Goal: Task Accomplishment & Management: Complete application form

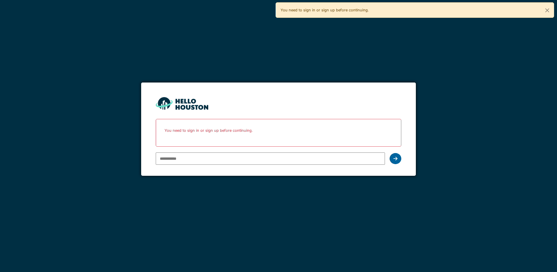
type input "**********"
click at [397, 158] on icon at bounding box center [396, 158] width 4 height 5
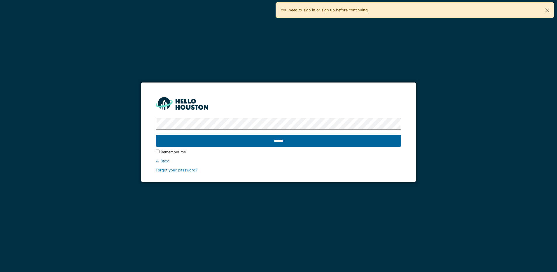
click at [325, 142] on input "******" at bounding box center [279, 141] width 246 height 12
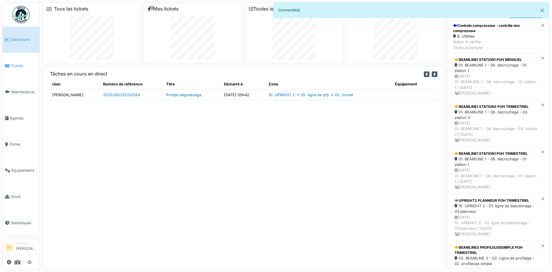
click at [17, 66] on span "Tickets" at bounding box center [24, 66] width 26 height 6
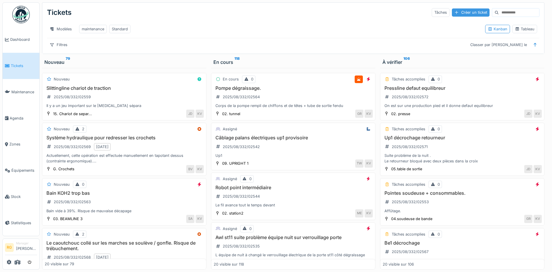
click at [453, 12] on div "Créer un ticket" at bounding box center [471, 12] width 38 height 8
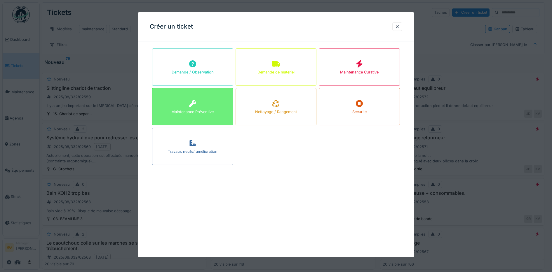
click at [207, 106] on div "Maintenance Préventive" at bounding box center [192, 106] width 81 height 37
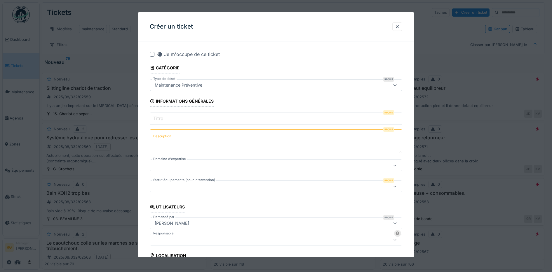
click at [174, 119] on input "Titre" at bounding box center [276, 119] width 253 height 12
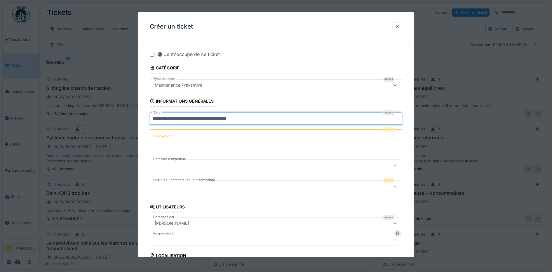
type input "**********"
click at [165, 138] on label "Description" at bounding box center [162, 136] width 20 height 7
click at [165, 138] on textarea "Description" at bounding box center [276, 142] width 253 height 24
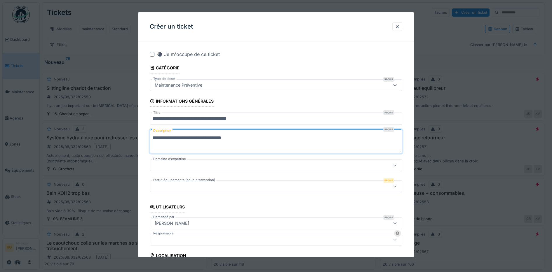
type textarea "**********"
click at [197, 164] on div at bounding box center [261, 165] width 218 height 6
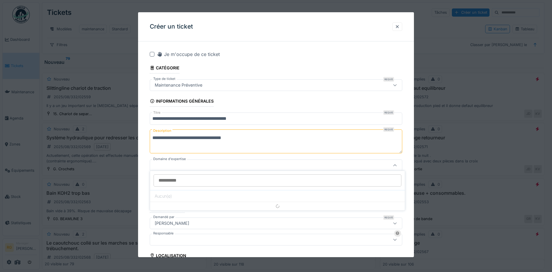
scroll to position [31, 0]
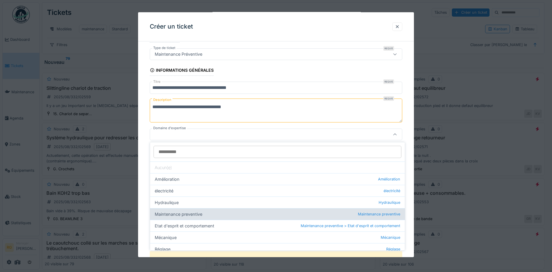
click at [171, 216] on div "Maintenance preventive Maintenance preventive" at bounding box center [277, 214] width 255 height 12
type input "***"
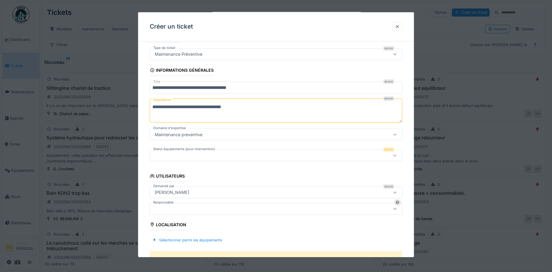
click at [200, 156] on div at bounding box center [261, 155] width 218 height 6
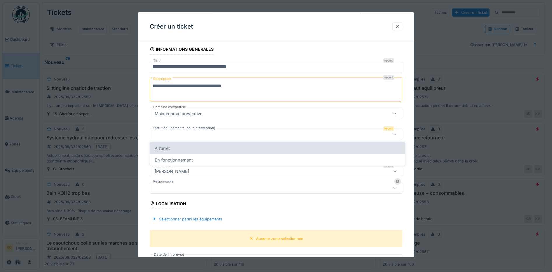
click at [162, 150] on div "A l'arrêt" at bounding box center [277, 148] width 255 height 12
type input "*********"
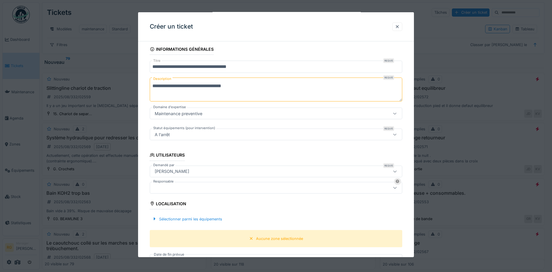
click at [182, 188] on div at bounding box center [261, 188] width 218 height 6
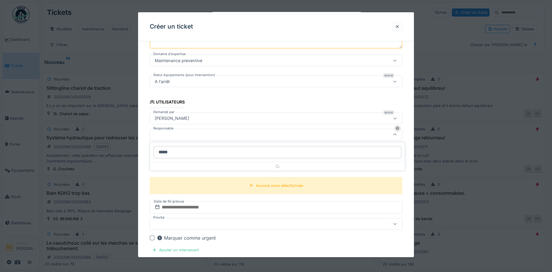
type input "*****"
click at [144, 136] on div "**********" at bounding box center [276, 169] width 276 height 457
click at [397, 135] on icon at bounding box center [394, 135] width 3 height 2
type input "**********"
click at [280, 184] on div "Aucune zone sélectionnée" at bounding box center [279, 186] width 47 height 6
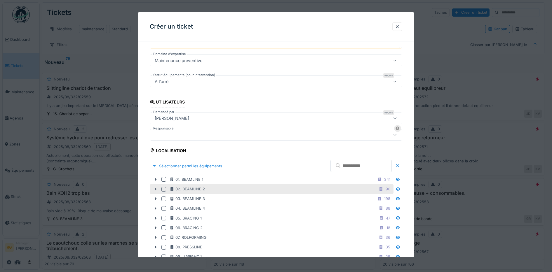
click at [156, 190] on icon at bounding box center [156, 189] width 2 height 3
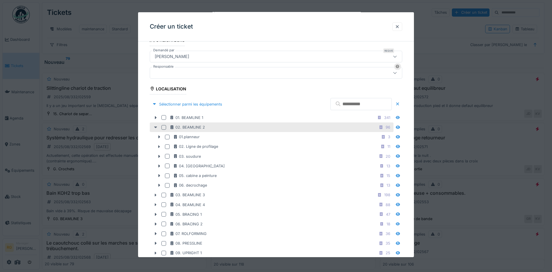
scroll to position [178, 0]
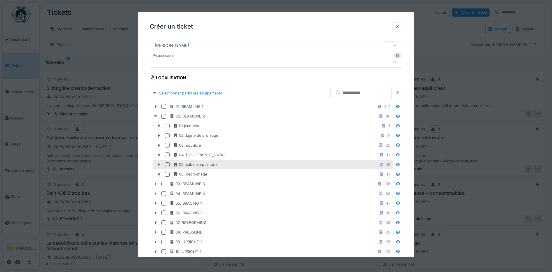
click at [160, 165] on icon at bounding box center [159, 165] width 5 height 4
click at [158, 165] on icon at bounding box center [159, 165] width 5 height 4
click at [167, 164] on div at bounding box center [167, 165] width 5 height 5
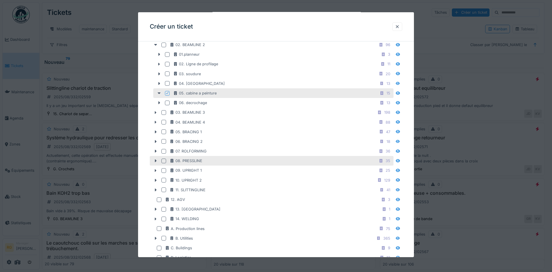
scroll to position [360, 0]
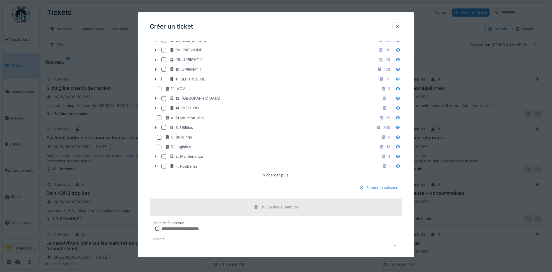
click at [384, 188] on div "Fermer le sélecteur" at bounding box center [379, 188] width 45 height 8
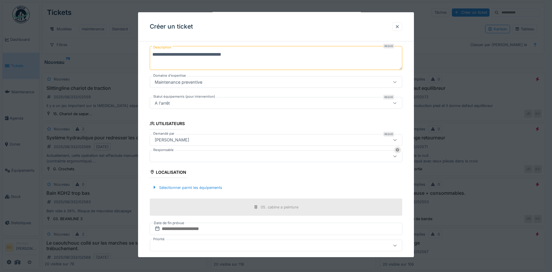
scroll to position [120, 0]
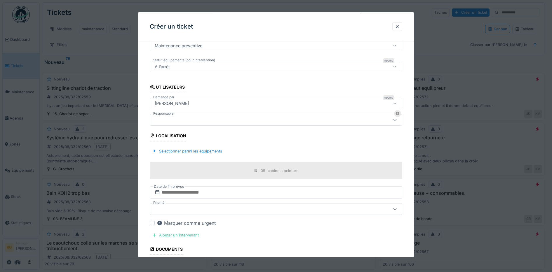
click at [347, 121] on div at bounding box center [261, 120] width 218 height 6
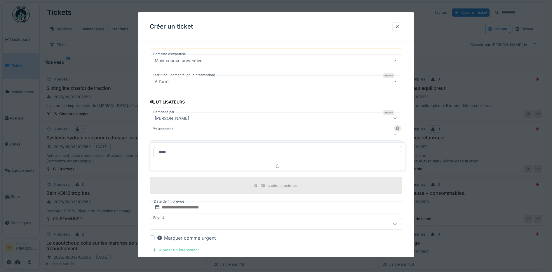
type input "*****"
click at [169, 208] on input "text" at bounding box center [276, 207] width 253 height 12
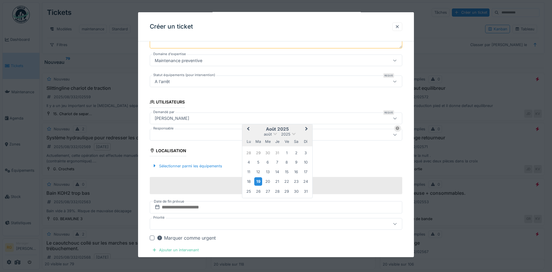
click at [258, 181] on div "19" at bounding box center [258, 181] width 8 height 8
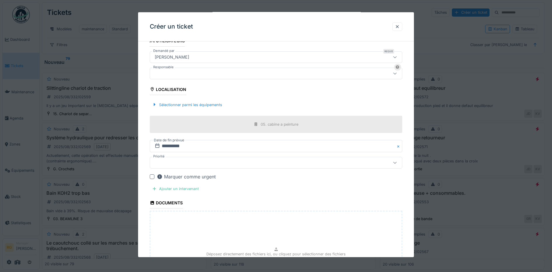
scroll to position [178, 0]
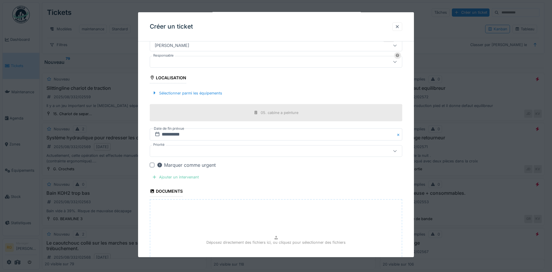
click at [180, 178] on div "Ajouter un intervenant" at bounding box center [175, 177] width 51 height 8
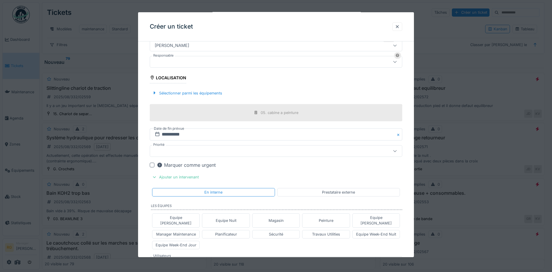
scroll to position [215, 0]
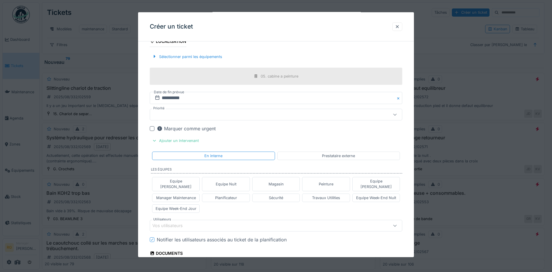
click at [197, 223] on div "Vos utilisateurs" at bounding box center [261, 226] width 218 height 6
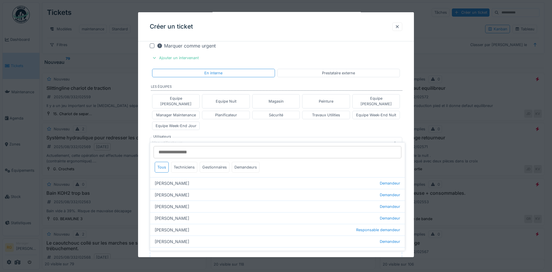
scroll to position [300, 0]
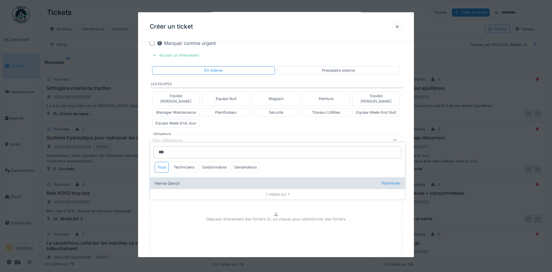
type input "***"
click at [168, 184] on div "[PERSON_NAME] Technicien" at bounding box center [277, 183] width 255 height 12
type input "****"
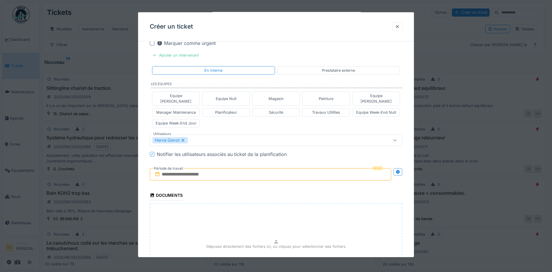
click at [260, 123] on div "Equipe [PERSON_NAME] Equipe Nuit Magasin Peinture Equipe [PERSON_NAME] Manager …" at bounding box center [276, 109] width 253 height 41
click at [197, 169] on input "text" at bounding box center [271, 174] width 242 height 12
click at [251, 237] on div "19" at bounding box center [253, 241] width 8 height 8
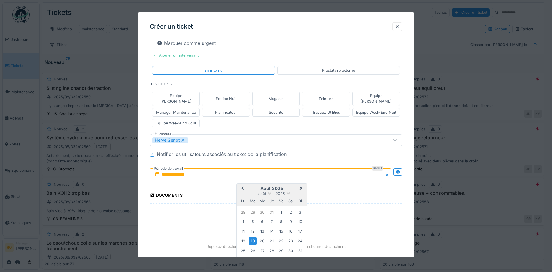
click at [252, 237] on div "19" at bounding box center [253, 241] width 8 height 8
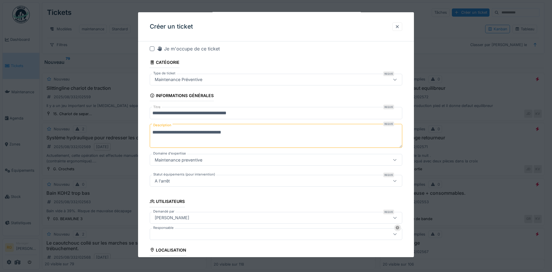
scroll to position [0, 0]
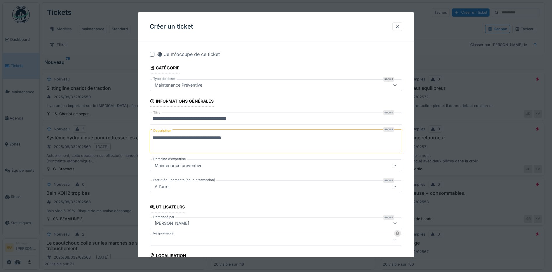
click at [152, 137] on textarea "**********" at bounding box center [276, 142] width 253 height 24
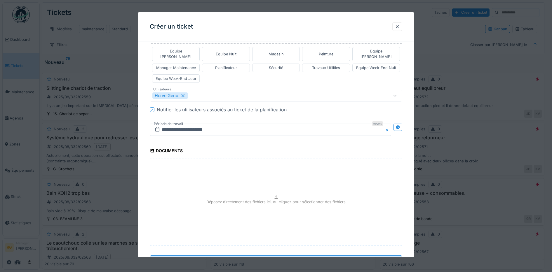
scroll to position [366, 0]
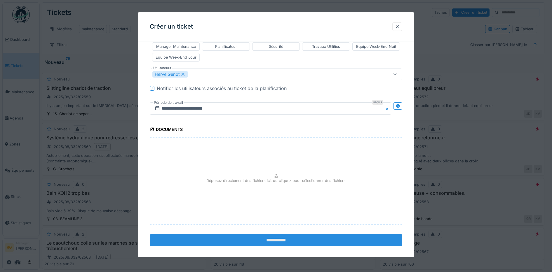
type textarea "**********"
click at [271, 236] on input "**********" at bounding box center [276, 240] width 253 height 12
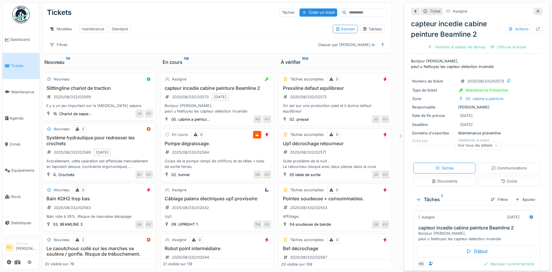
click at [80, 146] on h3 "Système hydraulique pour redresser les crochets" at bounding box center [99, 140] width 108 height 11
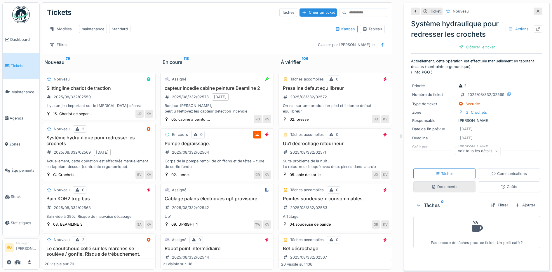
click at [441, 189] on div "Documents" at bounding box center [444, 187] width 26 height 6
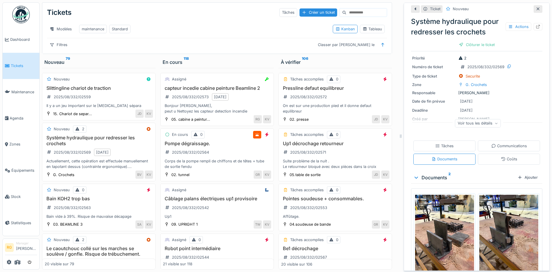
scroll to position [46, 0]
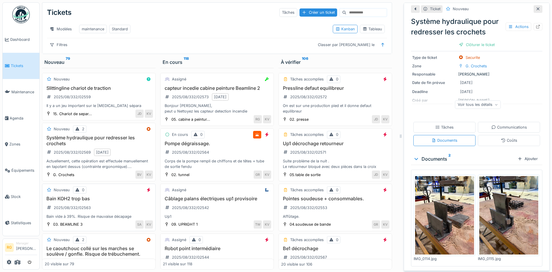
click at [101, 208] on div "Bain KOH2 trop bas 2025/08/332/02563 Bain vide à 39%. Risque de mauvaise décapa…" at bounding box center [99, 207] width 108 height 23
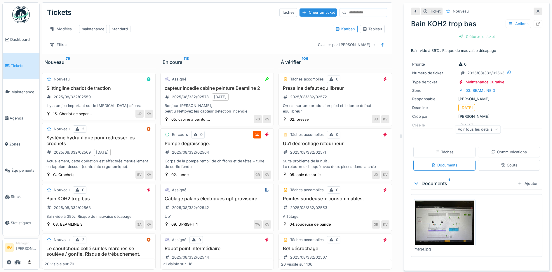
scroll to position [6, 0]
click at [438, 149] on div "Tâches" at bounding box center [444, 152] width 18 height 6
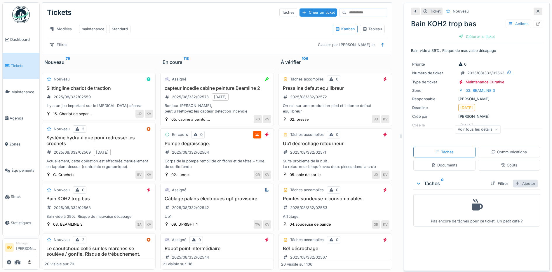
click at [514, 180] on div "Ajouter" at bounding box center [525, 184] width 25 height 8
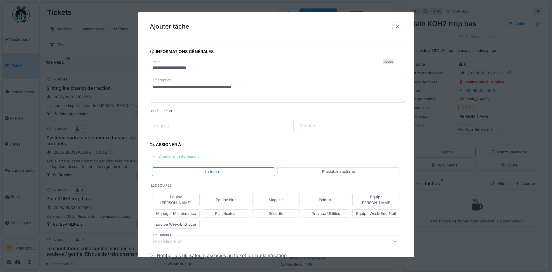
click at [266, 86] on textarea "**********" at bounding box center [277, 91] width 255 height 24
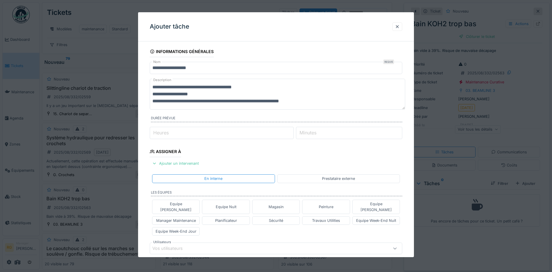
type textarea "**********"
click at [174, 134] on input "Heures" at bounding box center [222, 133] width 144 height 12
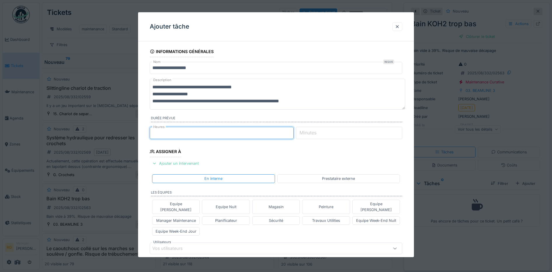
type input "*"
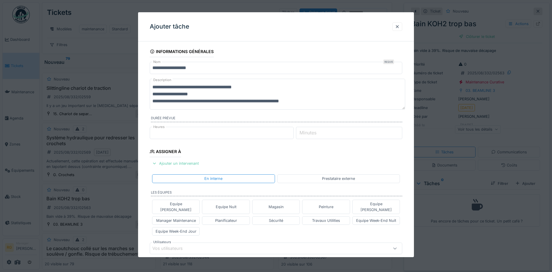
click at [187, 163] on div "Ajouter un intervenant" at bounding box center [175, 164] width 51 height 8
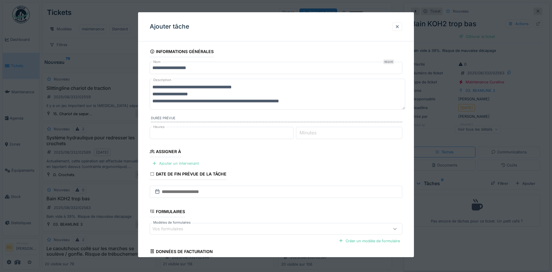
click at [180, 164] on div "Ajouter un intervenant" at bounding box center [175, 164] width 51 height 8
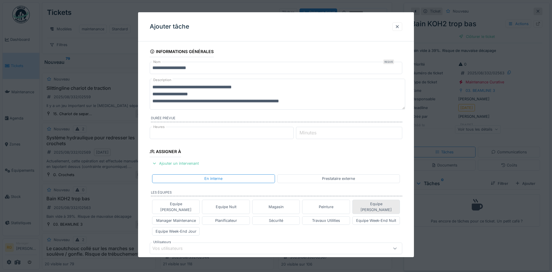
click at [375, 204] on div "Equipe [PERSON_NAME]" at bounding box center [376, 206] width 43 height 11
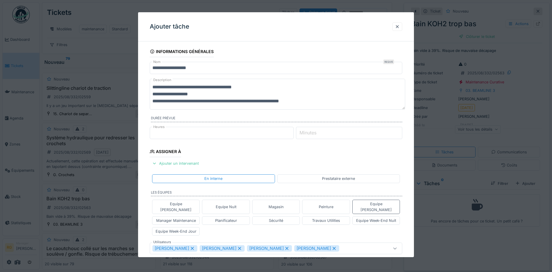
click at [332, 247] on icon at bounding box center [333, 248] width 3 height 3
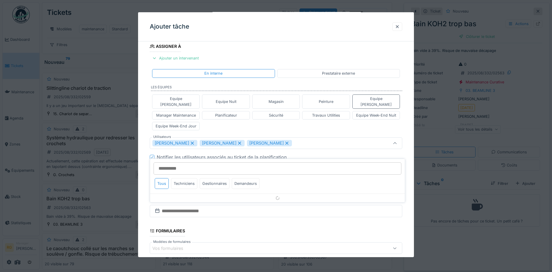
scroll to position [108, 0]
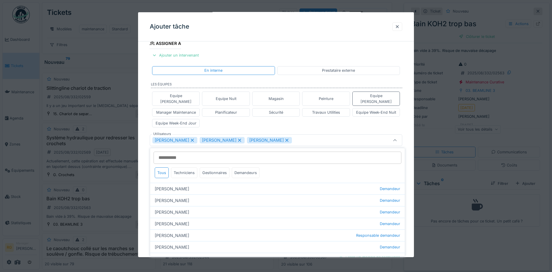
click at [289, 138] on icon at bounding box center [286, 140] width 5 height 4
click at [240, 138] on icon at bounding box center [239, 140] width 5 height 4
type input "****"
click at [226, 122] on div "Equipe [PERSON_NAME] Equipe Nuit Magasin Peinture Equipe [PERSON_NAME] Manager …" at bounding box center [276, 109] width 253 height 41
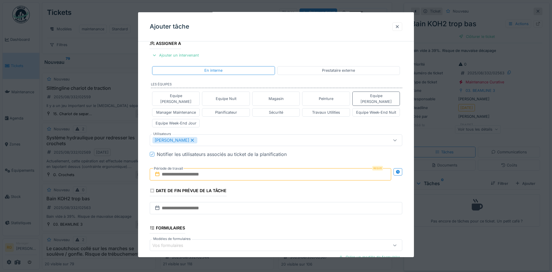
click at [184, 169] on input "text" at bounding box center [271, 174] width 242 height 12
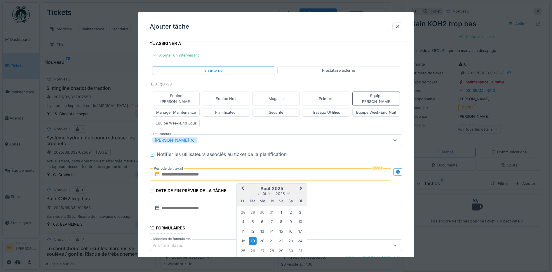
click at [252, 237] on div "19" at bounding box center [253, 241] width 8 height 8
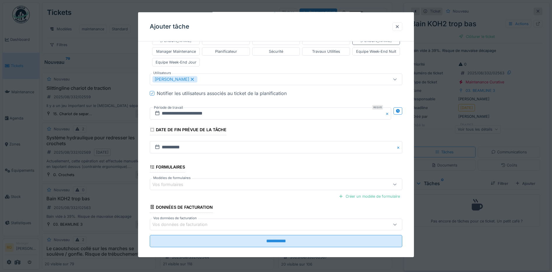
scroll to position [170, 0]
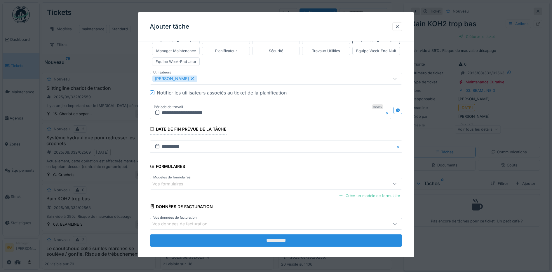
click at [274, 237] on input "**********" at bounding box center [276, 241] width 253 height 12
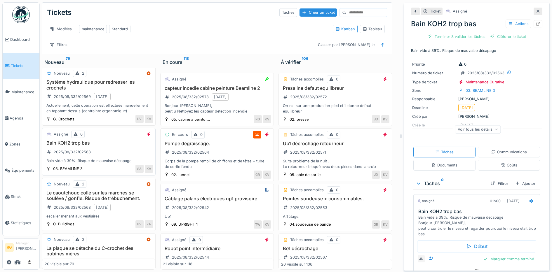
scroll to position [73, 0]
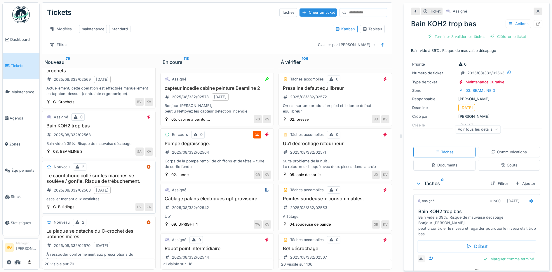
click at [127, 187] on div "Le caoutchouc collé sur les marches se soulève / gonfle. Risque de trébuchement…" at bounding box center [99, 187] width 108 height 29
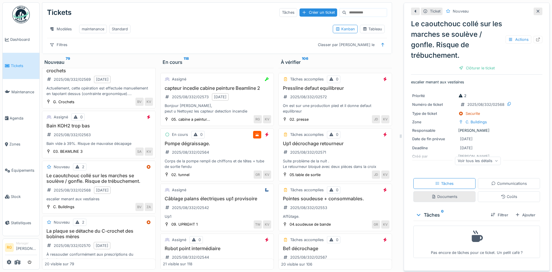
click at [436, 195] on div "Documents" at bounding box center [444, 196] width 62 height 11
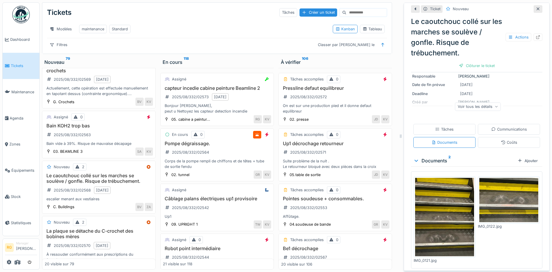
scroll to position [56, 0]
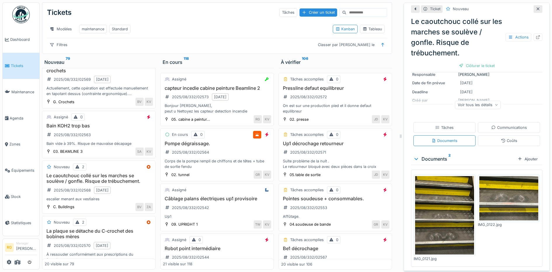
click at [440, 212] on img at bounding box center [444, 215] width 59 height 79
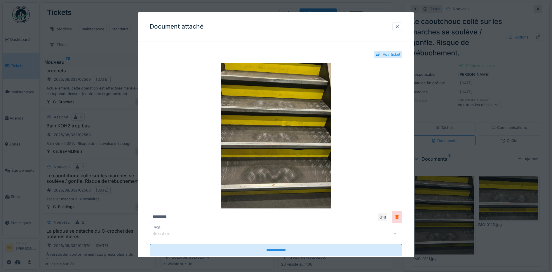
click at [400, 28] on div at bounding box center [397, 27] width 5 height 6
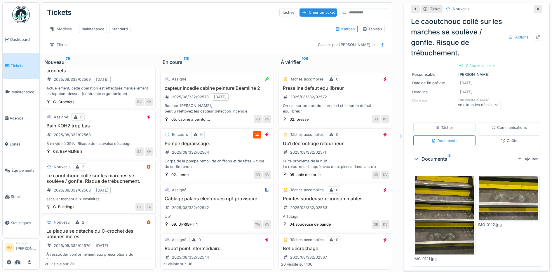
click at [500, 190] on img at bounding box center [508, 198] width 59 height 44
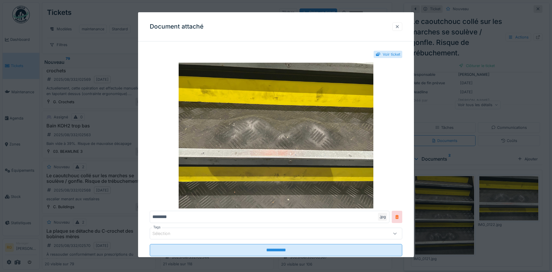
click at [399, 27] on div at bounding box center [397, 27] width 5 height 6
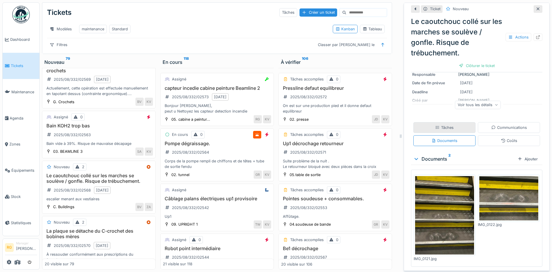
click at [447, 122] on div "Tâches" at bounding box center [444, 127] width 62 height 11
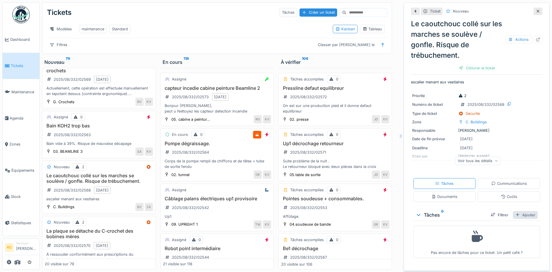
click at [518, 211] on div "Ajouter" at bounding box center [525, 215] width 25 height 8
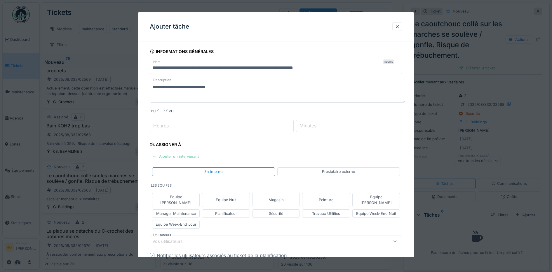
click at [189, 157] on div "Ajouter un intervenant" at bounding box center [175, 157] width 51 height 8
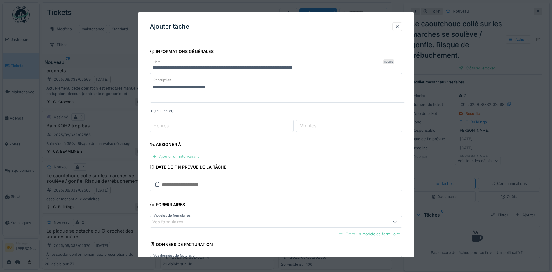
click at [184, 157] on div "Ajouter un intervenant" at bounding box center [175, 157] width 51 height 8
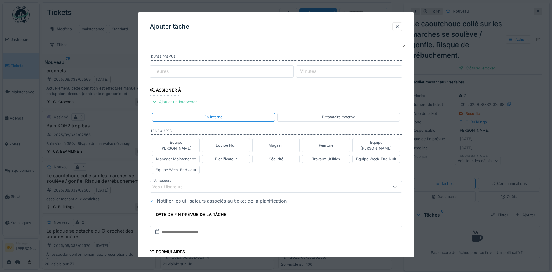
scroll to position [73, 0]
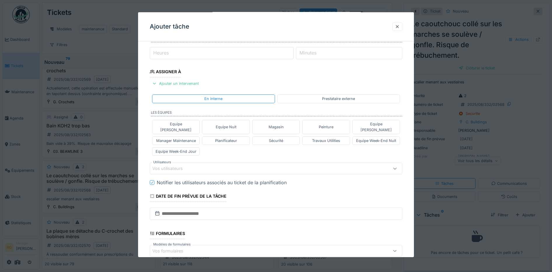
click at [228, 165] on div "Vos utilisateurs" at bounding box center [261, 168] width 218 height 6
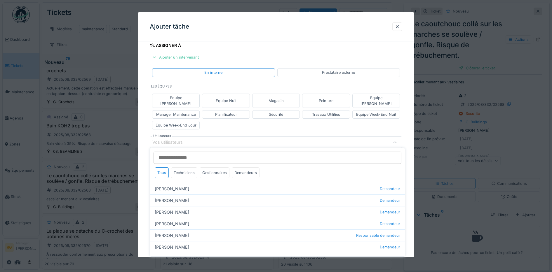
scroll to position [101, 0]
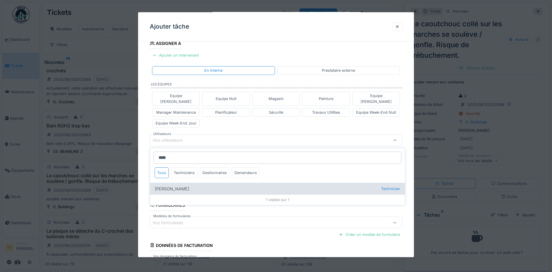
type input "****"
click at [173, 183] on div "[PERSON_NAME] Technicien" at bounding box center [277, 189] width 255 height 12
type input "****"
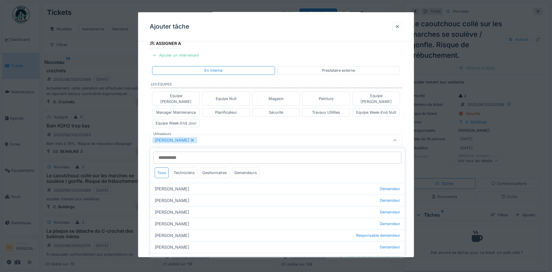
click at [226, 121] on div "Equipe [PERSON_NAME] Equipe Nuit Magasin Peinture Equipe [PERSON_NAME] Manager …" at bounding box center [276, 109] width 253 height 41
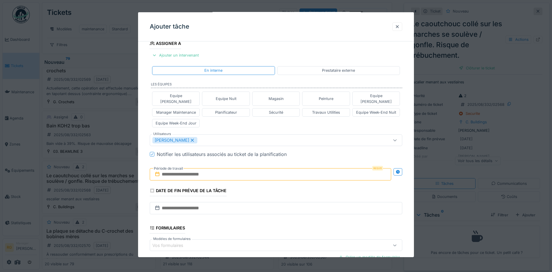
click at [193, 169] on input "text" at bounding box center [271, 174] width 242 height 12
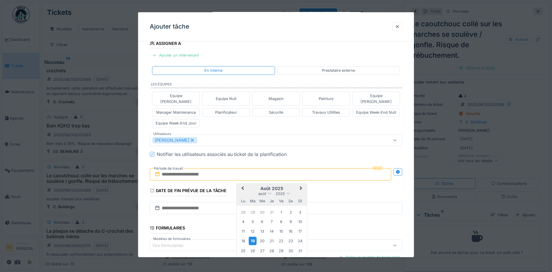
click at [252, 237] on div "19" at bounding box center [253, 241] width 8 height 8
click at [290, 247] on div "30" at bounding box center [291, 251] width 8 height 8
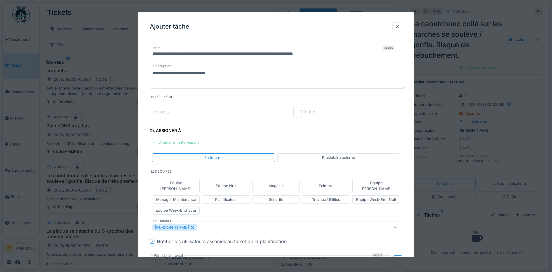
scroll to position [0, 0]
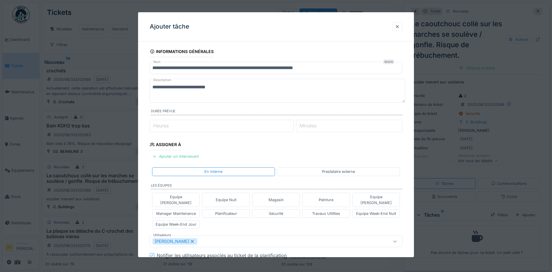
click at [225, 89] on textarea "**********" at bounding box center [277, 91] width 255 height 24
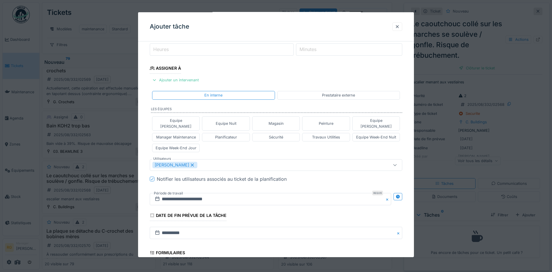
scroll to position [170, 0]
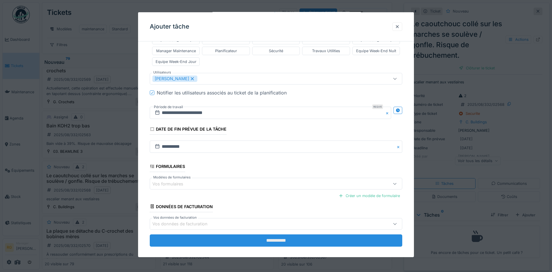
type textarea "**********"
click at [281, 235] on input "**********" at bounding box center [276, 241] width 253 height 12
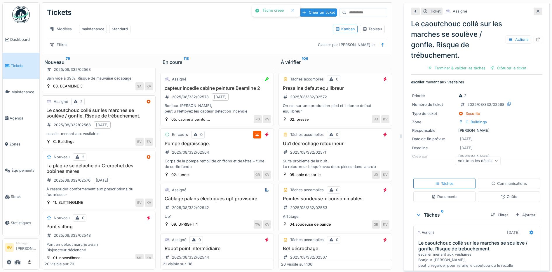
scroll to position [146, 0]
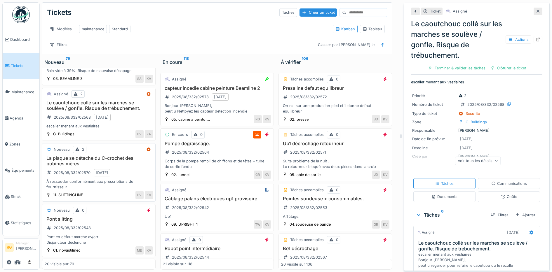
click at [129, 164] on h3 "La plaque se détache du C-crochet des bobines mères" at bounding box center [99, 161] width 108 height 11
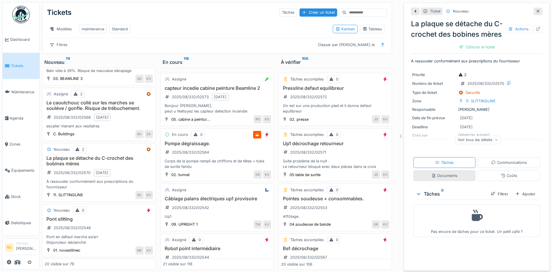
click at [438, 179] on div "Documents" at bounding box center [444, 176] width 26 height 6
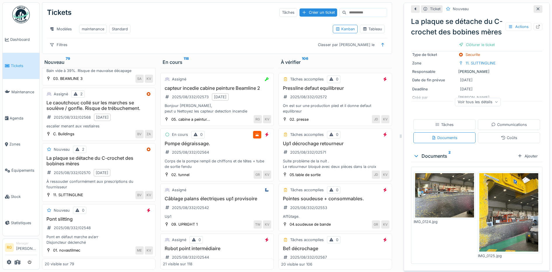
scroll to position [46, 0]
click at [435, 198] on img at bounding box center [444, 195] width 59 height 44
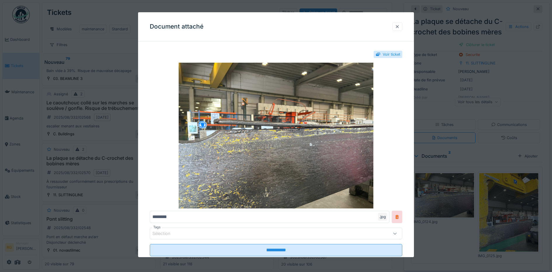
click at [400, 27] on div at bounding box center [397, 27] width 5 height 6
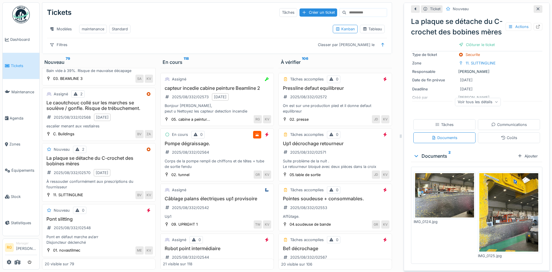
click at [500, 204] on img at bounding box center [508, 212] width 59 height 79
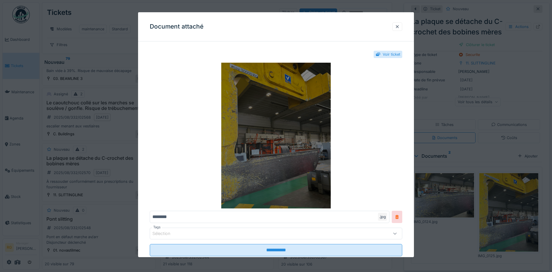
click at [286, 141] on img at bounding box center [276, 136] width 253 height 146
click at [274, 140] on img at bounding box center [276, 136] width 253 height 146
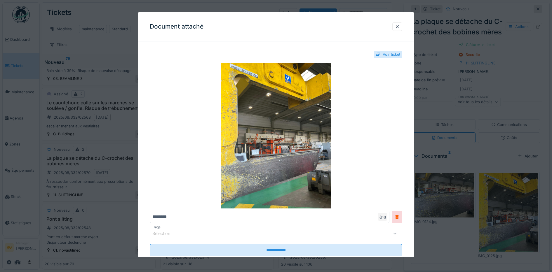
drag, startPoint x: 400, startPoint y: 27, endPoint x: 395, endPoint y: 49, distance: 22.6
click at [400, 27] on div at bounding box center [397, 27] width 5 height 6
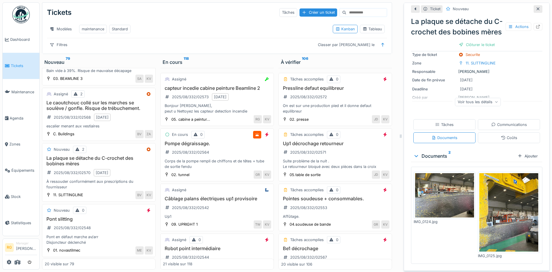
click at [495, 101] on icon at bounding box center [497, 102] width 4 height 3
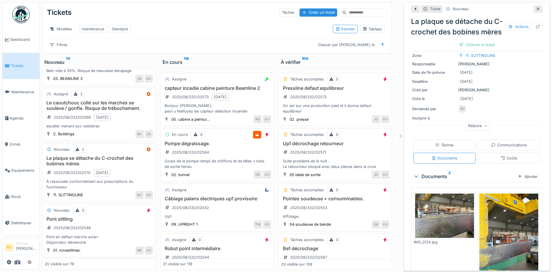
click at [454, 214] on img at bounding box center [444, 216] width 59 height 44
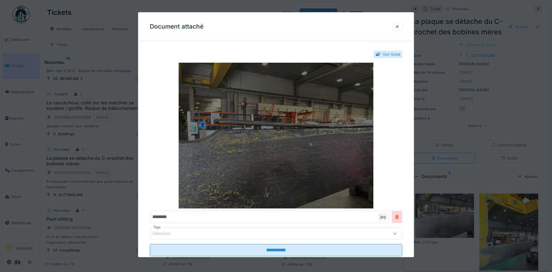
scroll to position [0, 0]
click at [280, 141] on img at bounding box center [276, 136] width 253 height 146
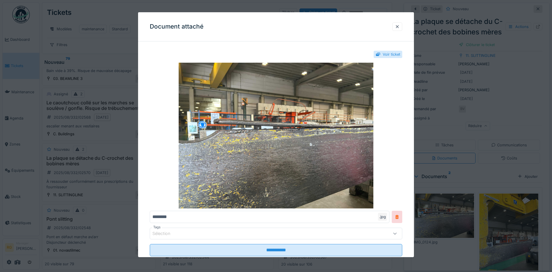
drag, startPoint x: 400, startPoint y: 27, endPoint x: 466, endPoint y: 107, distance: 104.3
click at [399, 27] on div at bounding box center [397, 27] width 5 height 6
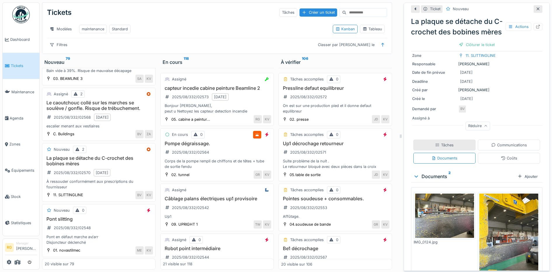
click at [437, 148] on div "Tâches" at bounding box center [444, 145] width 18 height 6
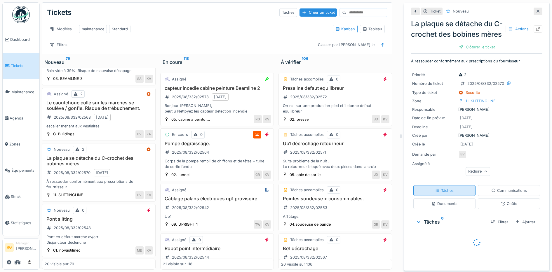
scroll to position [12, 0]
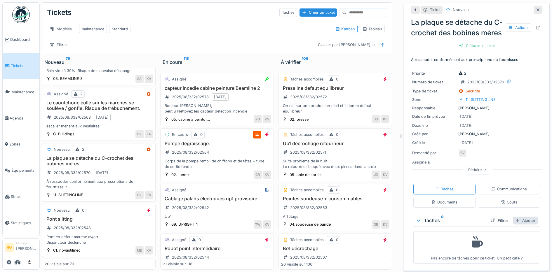
click at [518, 217] on div "Ajouter" at bounding box center [525, 221] width 25 height 8
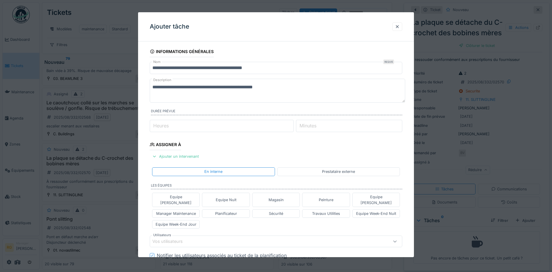
click at [288, 88] on textarea "**********" at bounding box center [277, 91] width 255 height 24
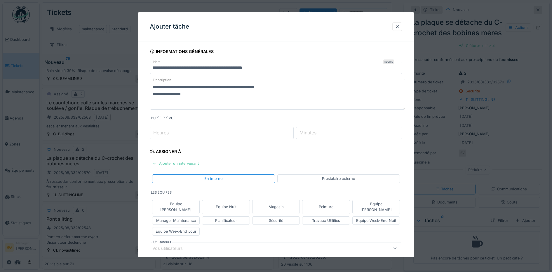
scroll to position [0, 0]
type textarea "**********"
click at [166, 134] on label "Heures" at bounding box center [161, 132] width 18 height 7
click at [166, 134] on input "Heures" at bounding box center [222, 133] width 144 height 12
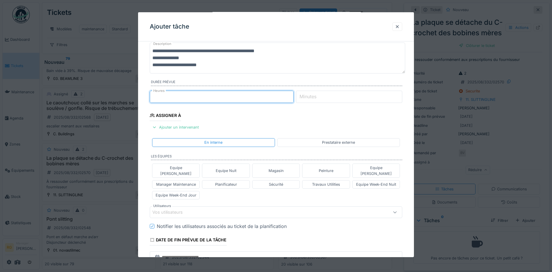
scroll to position [36, 0]
type input "*"
click at [208, 209] on div "Vos utilisateurs" at bounding box center [261, 212] width 218 height 6
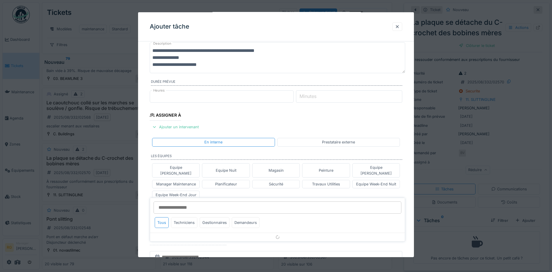
scroll to position [108, 0]
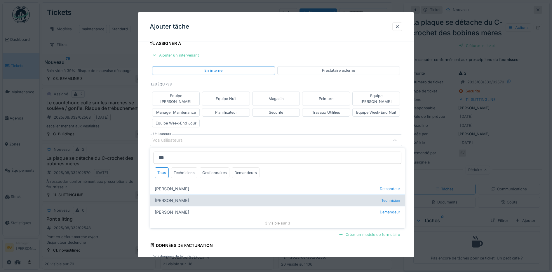
type input "***"
click at [178, 195] on div "[PERSON_NAME] Technicien" at bounding box center [277, 201] width 255 height 12
type input "*****"
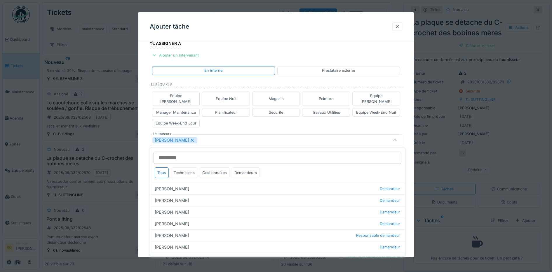
click at [230, 117] on div "Equipe [PERSON_NAME] Equipe Nuit Magasin Peinture Equipe [PERSON_NAME] Manager …" at bounding box center [276, 109] width 253 height 41
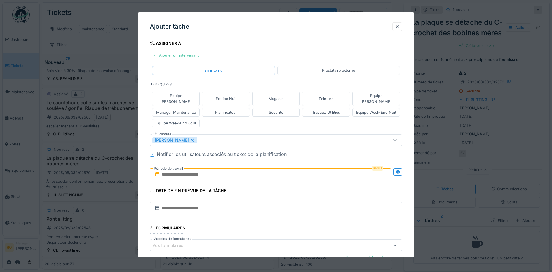
click at [195, 170] on input "text" at bounding box center [271, 174] width 242 height 12
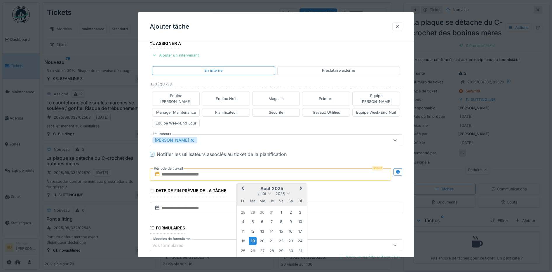
click at [253, 237] on div "19" at bounding box center [253, 241] width 8 height 8
click at [282, 237] on div "22" at bounding box center [281, 241] width 8 height 8
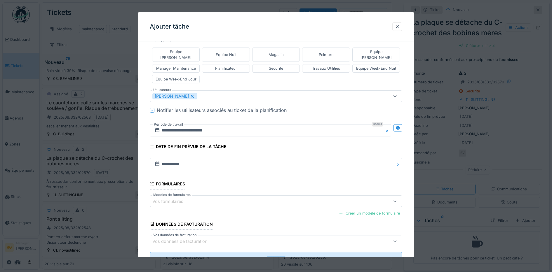
scroll to position [170, 0]
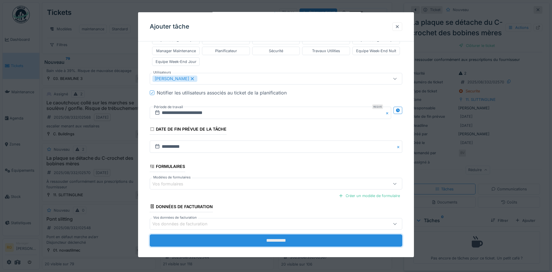
click at [271, 235] on input "**********" at bounding box center [276, 241] width 253 height 12
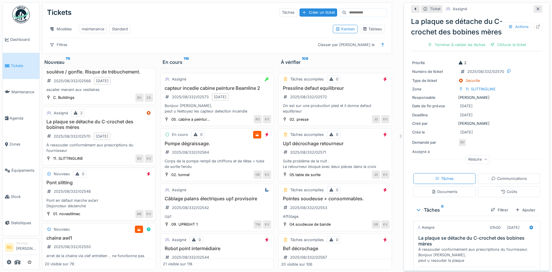
scroll to position [219, 0]
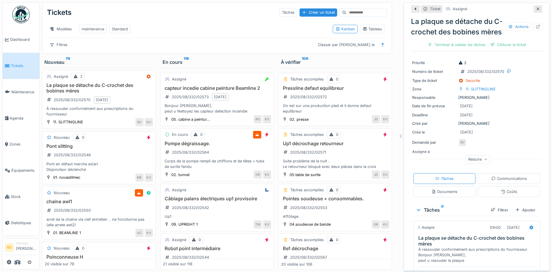
click at [97, 161] on div "Pont en défaut marche av/arr Disjoncteur déclenché" at bounding box center [99, 166] width 108 height 11
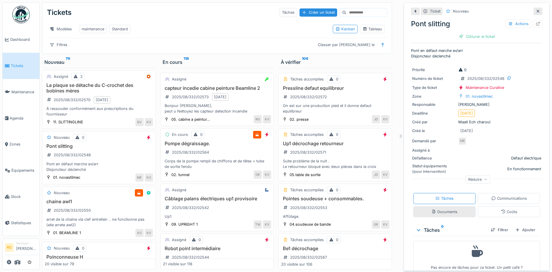
click at [439, 209] on div "Documents" at bounding box center [444, 212] width 26 height 6
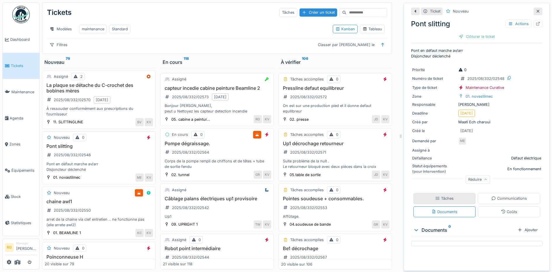
click at [439, 196] on div "Tâches" at bounding box center [444, 199] width 18 height 6
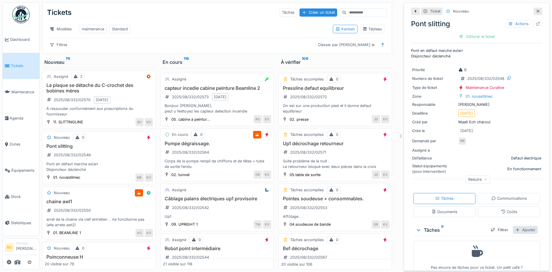
click at [514, 226] on div "Ajouter" at bounding box center [525, 230] width 25 height 8
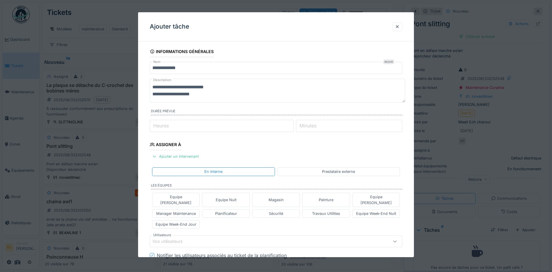
click at [210, 96] on textarea "**********" at bounding box center [277, 91] width 255 height 24
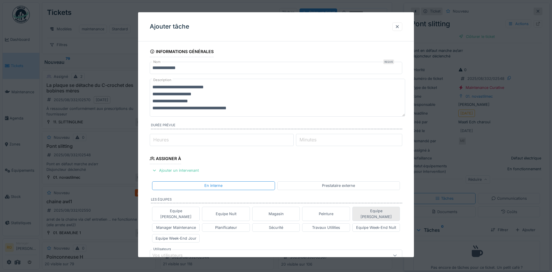
type textarea "**********"
click at [377, 212] on div "Equipe [PERSON_NAME]" at bounding box center [376, 213] width 43 height 11
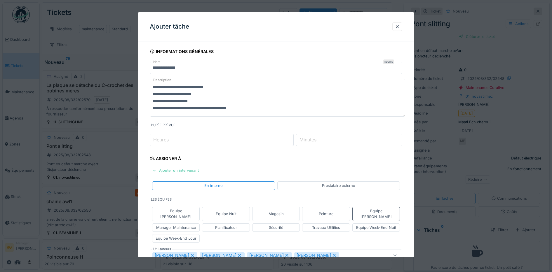
click at [332, 254] on icon at bounding box center [333, 255] width 3 height 3
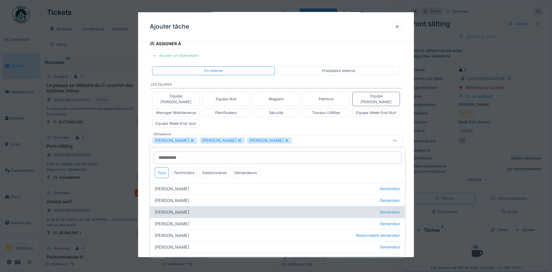
scroll to position [115, 0]
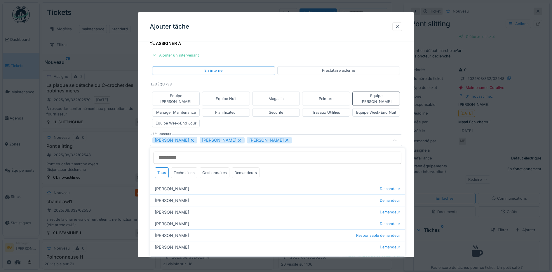
click at [289, 137] on div "[PERSON_NAME]" at bounding box center [269, 140] width 45 height 6
click at [242, 138] on icon at bounding box center [239, 140] width 5 height 4
type input "****"
click at [243, 122] on div "Equipe [PERSON_NAME] Equipe Nuit Magasin Peinture Equipe [PERSON_NAME] Manager …" at bounding box center [276, 109] width 253 height 41
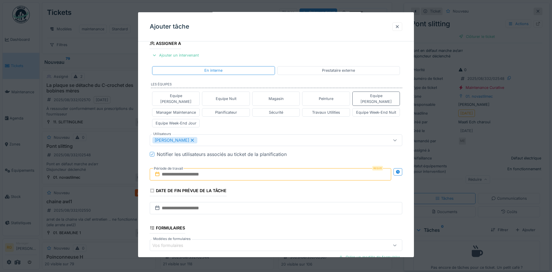
click at [194, 169] on input "text" at bounding box center [271, 174] width 242 height 12
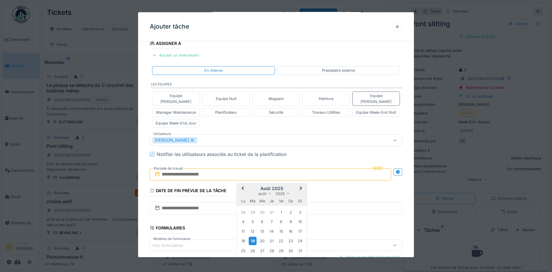
click at [254, 237] on div "19" at bounding box center [253, 241] width 8 height 8
click at [253, 237] on div "19" at bounding box center [253, 241] width 8 height 8
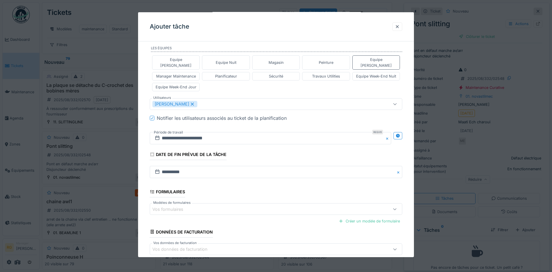
scroll to position [177, 0]
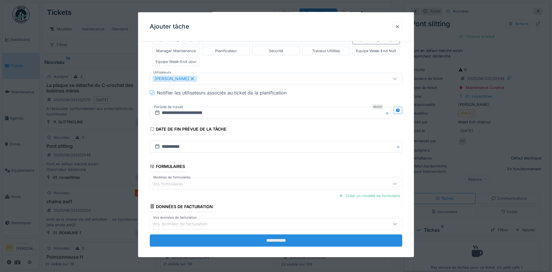
click at [271, 235] on input "**********" at bounding box center [276, 241] width 253 height 12
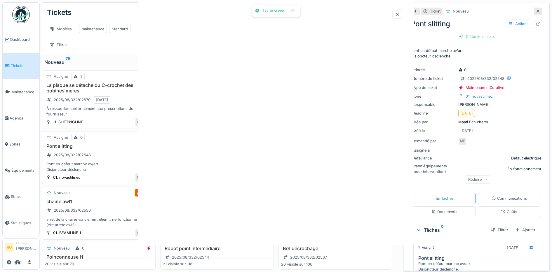
scroll to position [0, 0]
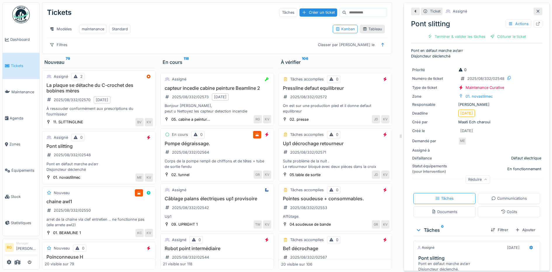
click at [367, 27] on div "Tableau" at bounding box center [373, 29] width 20 height 6
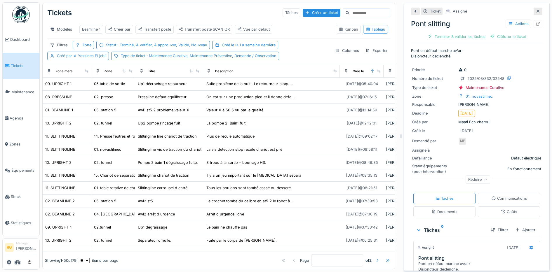
click at [81, 57] on span "Yassines El jebli" at bounding box center [89, 56] width 34 height 4
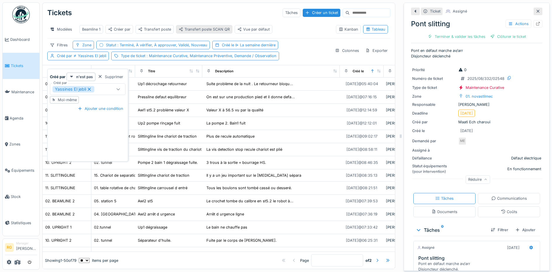
click at [206, 27] on div "Transfert poste SCAN QR" at bounding box center [204, 30] width 51 height 6
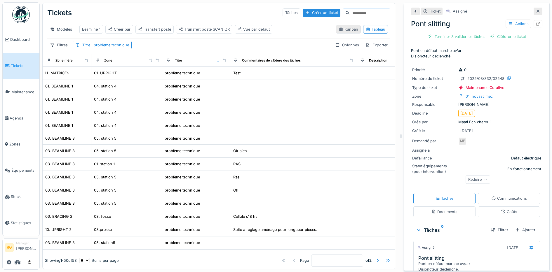
click at [339, 31] on div "Kanban" at bounding box center [349, 30] width 20 height 6
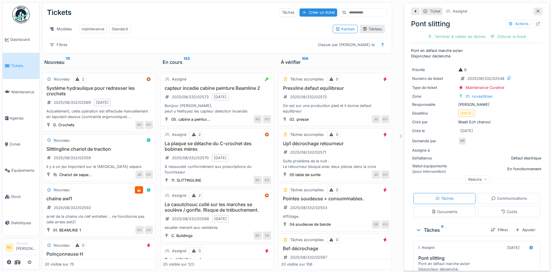
click at [370, 31] on div "Tableau" at bounding box center [373, 29] width 20 height 6
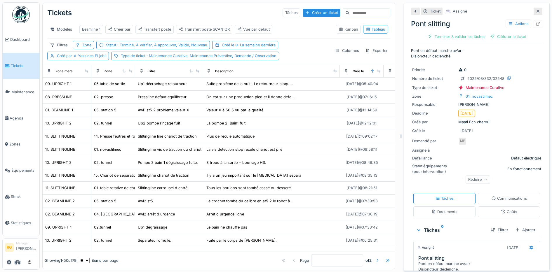
click at [79, 58] on span "Yassines El jebli" at bounding box center [89, 56] width 34 height 4
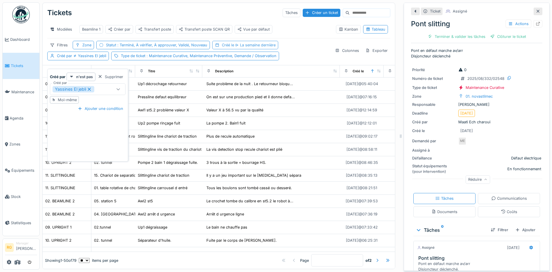
click at [246, 47] on span "La semaine dernière" at bounding box center [254, 45] width 41 height 4
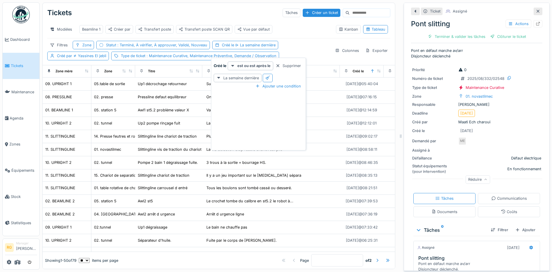
click at [294, 51] on div "Filtres Zone Statut : Terminé, À vérifier, À approuver, Validé, Nouveau Créé le…" at bounding box center [188, 50] width 283 height 19
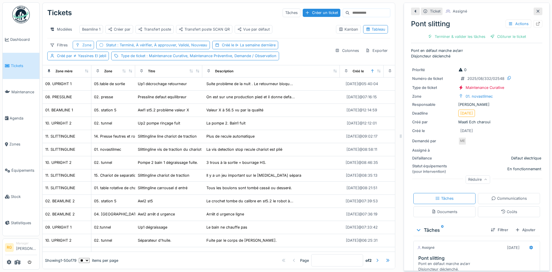
click at [89, 48] on div "Zone" at bounding box center [86, 45] width 9 height 6
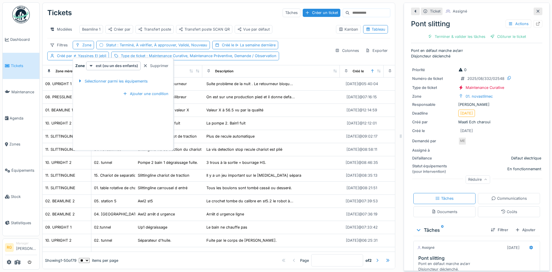
click at [183, 13] on div "Tickets Tâches Créer un ticket" at bounding box center [218, 12] width 343 height 15
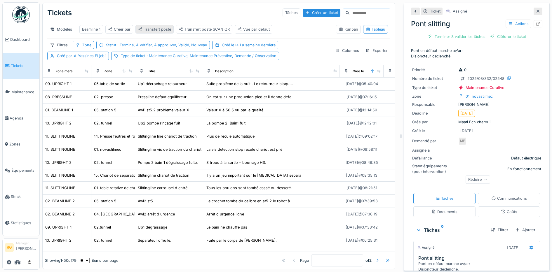
click at [153, 30] on div "Transfert poste" at bounding box center [154, 30] width 33 height 6
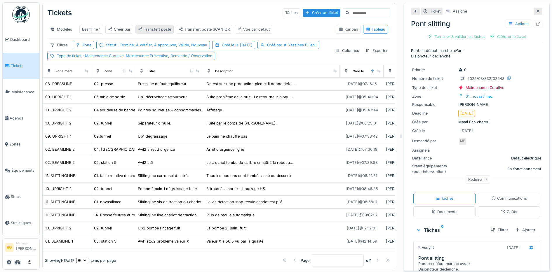
click at [157, 30] on div "Transfert poste" at bounding box center [154, 30] width 33 height 6
click at [284, 46] on icon at bounding box center [285, 45] width 2 height 2
click at [340, 32] on div "Kanban" at bounding box center [349, 30] width 20 height 6
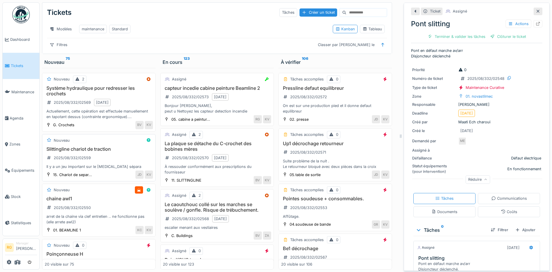
click at [101, 161] on div "Slittingline chariot de traction 2025/08/332/02559 Il y a un jeu important sur …" at bounding box center [99, 158] width 108 height 23
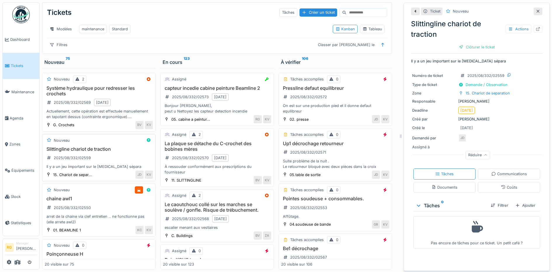
scroll to position [36, 0]
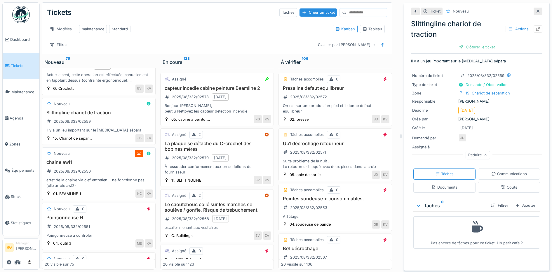
click at [103, 172] on div "chaine awl1 2025/08/332/02550 arret de la chaine via clef entretien .. ne fonct…" at bounding box center [99, 174] width 108 height 29
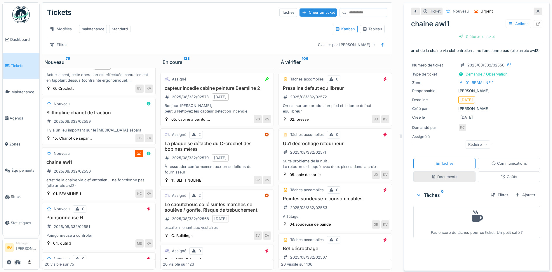
click at [441, 182] on div "Documents" at bounding box center [444, 177] width 62 height 11
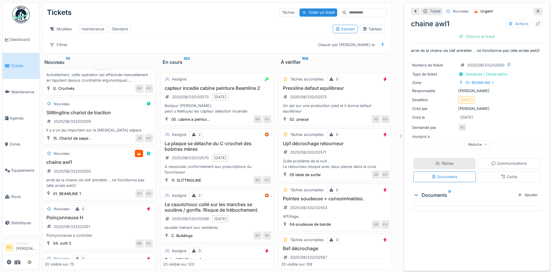
click at [442, 165] on div "Tâches" at bounding box center [444, 164] width 18 height 6
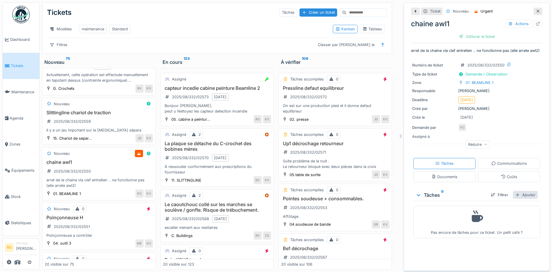
click at [517, 195] on div "Ajouter" at bounding box center [525, 195] width 25 height 8
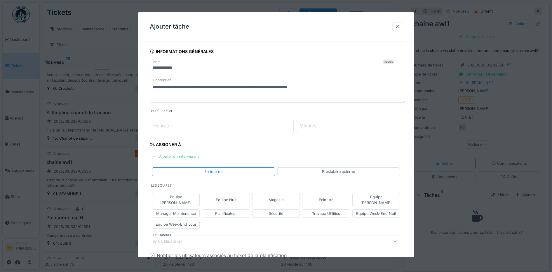
click at [161, 126] on label "Heures" at bounding box center [161, 125] width 18 height 7
click at [161, 126] on input "Heures" at bounding box center [222, 126] width 144 height 12
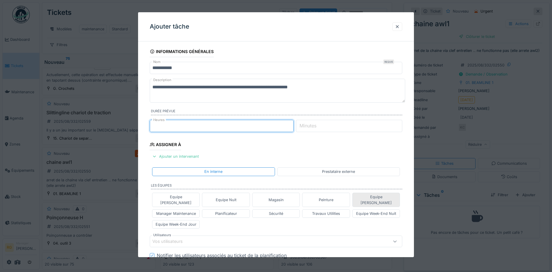
type input "**"
click at [378, 199] on div "Equipe [PERSON_NAME]" at bounding box center [376, 199] width 43 height 11
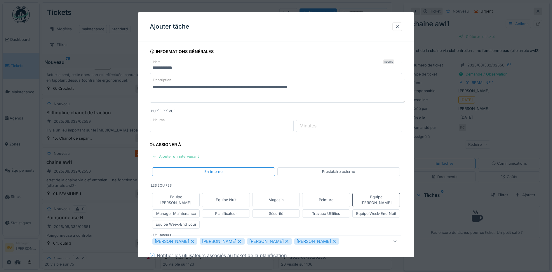
click at [332, 240] on icon at bounding box center [334, 242] width 5 height 4
click at [288, 240] on icon at bounding box center [286, 241] width 3 height 3
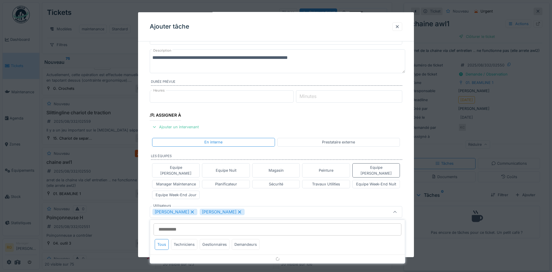
scroll to position [101, 0]
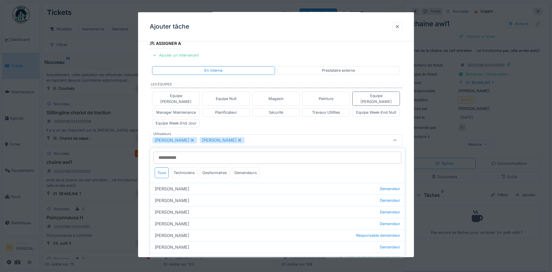
click at [240, 138] on icon at bounding box center [239, 140] width 5 height 4
type input "****"
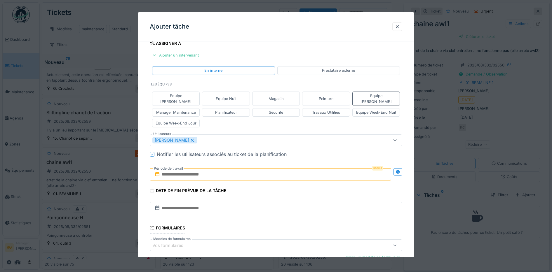
click at [241, 123] on div "Equipe [PERSON_NAME] Equipe Nuit Magasin Peinture Equipe [PERSON_NAME] Manager …" at bounding box center [276, 109] width 253 height 41
click at [175, 170] on input "text" at bounding box center [271, 174] width 242 height 12
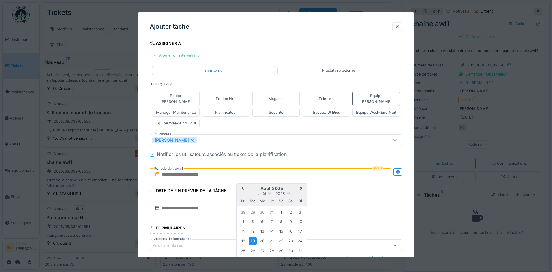
click at [253, 237] on div "19" at bounding box center [253, 241] width 8 height 8
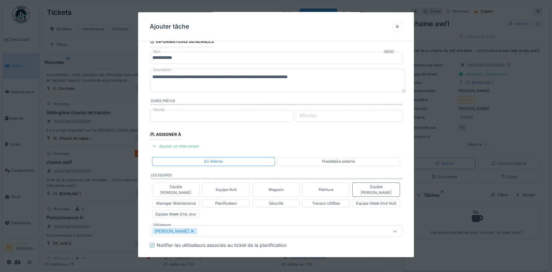
scroll to position [0, 0]
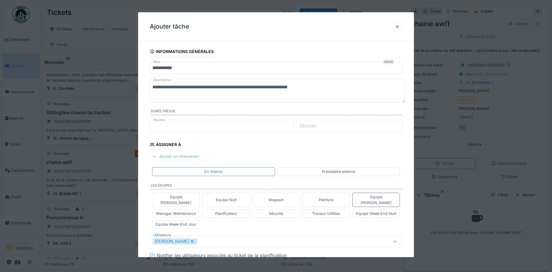
click at [315, 86] on textarea "**********" at bounding box center [277, 91] width 255 height 24
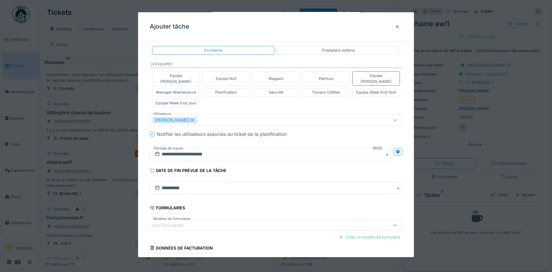
scroll to position [170, 0]
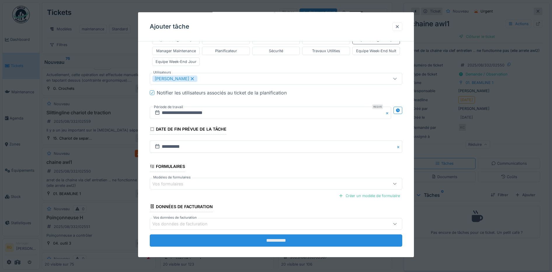
type textarea "**********"
click at [274, 236] on input "**********" at bounding box center [276, 241] width 253 height 12
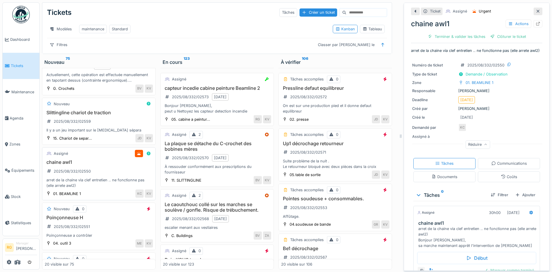
scroll to position [0, 0]
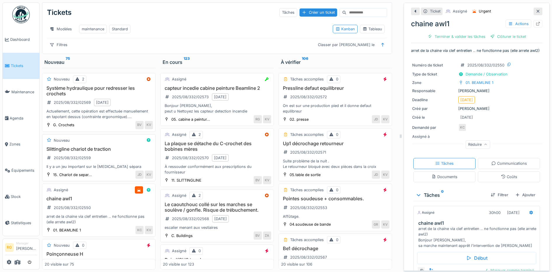
click at [103, 157] on div "Slittingline chariot de traction 2025/08/332/02559 Il y a un jeu important sur …" at bounding box center [99, 158] width 108 height 23
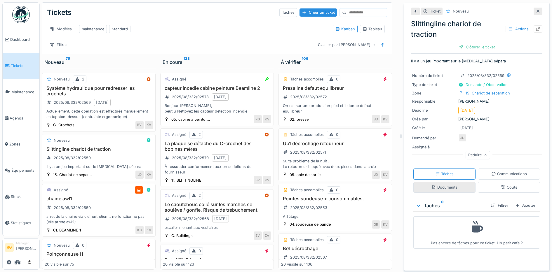
click at [448, 185] on div "Documents" at bounding box center [444, 188] width 26 height 6
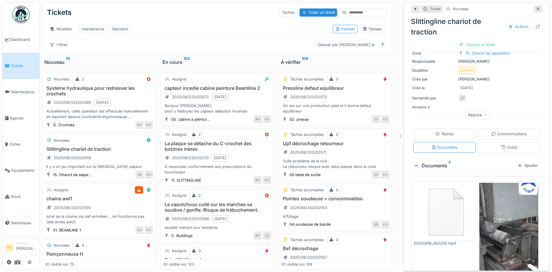
scroll to position [96, 0]
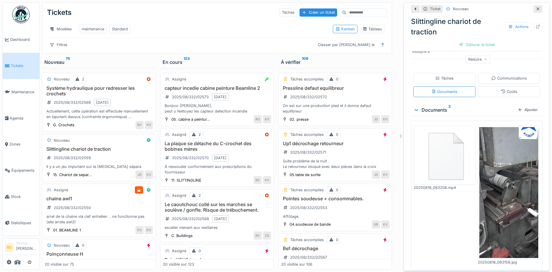
click at [494, 200] on img at bounding box center [508, 192] width 59 height 131
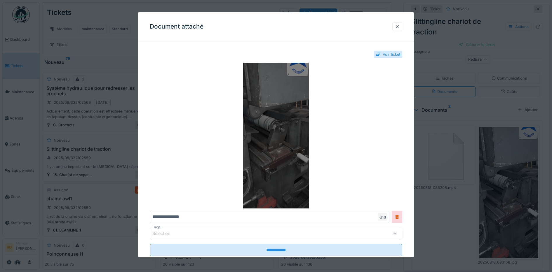
click at [281, 138] on img at bounding box center [276, 136] width 253 height 146
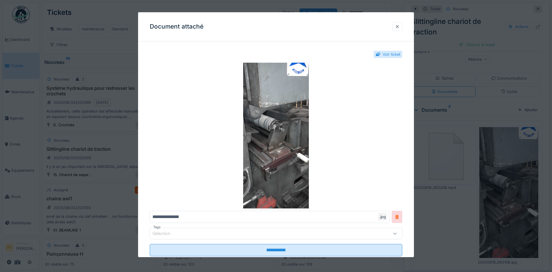
click at [400, 28] on div at bounding box center [397, 27] width 5 height 6
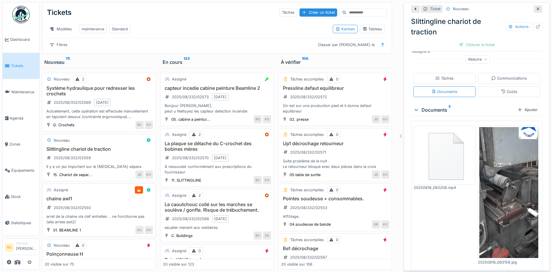
click at [108, 200] on h3 "chaine awl1" at bounding box center [99, 199] width 108 height 6
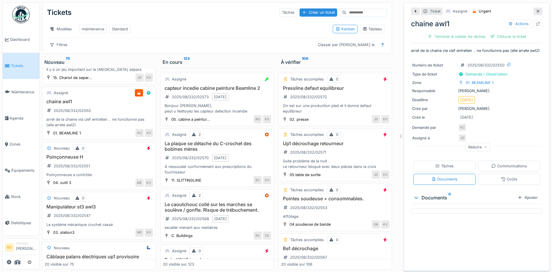
scroll to position [109, 0]
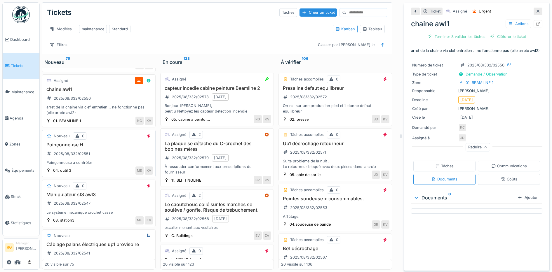
click at [107, 149] on div "Poinçonneuse H 2025/08/332/02551 Poinçonneuse a contrôler" at bounding box center [99, 153] width 108 height 23
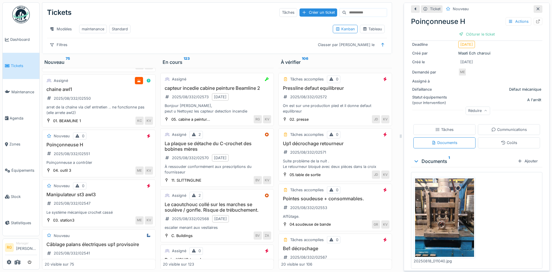
scroll to position [65, 0]
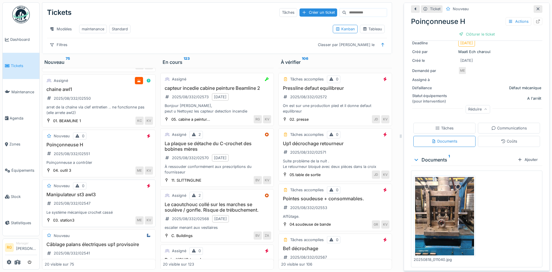
click at [118, 202] on div "Manipulateur st3 awl3 2025/08/332/02547 Le système mécanique crochet cassé" at bounding box center [99, 203] width 108 height 23
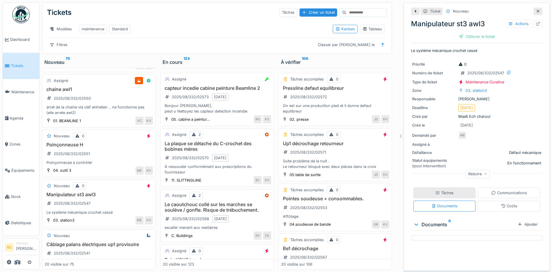
click at [441, 190] on div "Tâches" at bounding box center [444, 193] width 18 height 6
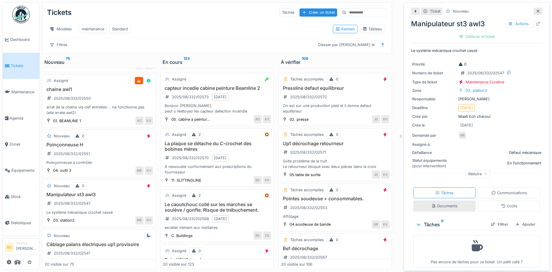
click at [440, 203] on div "Documents" at bounding box center [444, 206] width 26 height 6
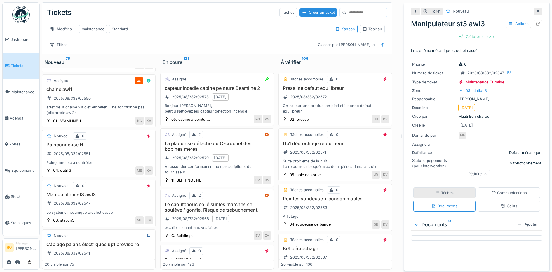
click at [435, 190] on div "Tâches" at bounding box center [444, 193] width 18 height 6
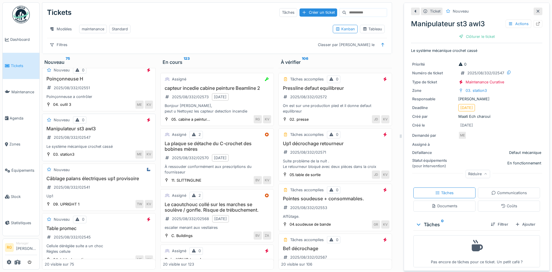
scroll to position [219, 0]
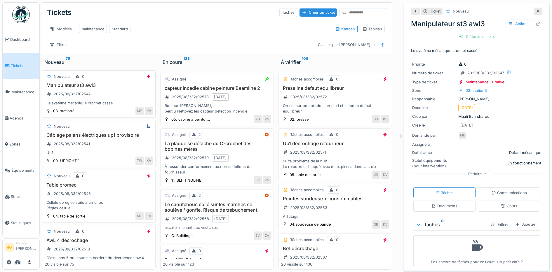
click at [110, 91] on div "Manipulateur st3 awl3 2025/08/332/02547 Le système mécanique crochet cassé" at bounding box center [99, 94] width 108 height 23
click at [518, 221] on div "Ajouter" at bounding box center [525, 225] width 25 height 8
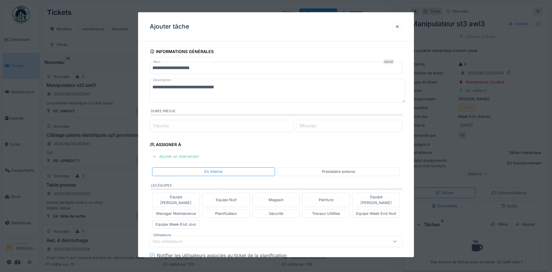
click at [175, 126] on input "Heures" at bounding box center [222, 126] width 144 height 12
type input "*"
click at [185, 157] on div "Ajouter un intervenant" at bounding box center [175, 157] width 51 height 8
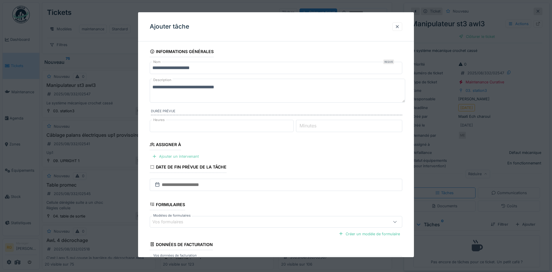
click at [185, 157] on div "Ajouter un intervenant" at bounding box center [175, 157] width 51 height 8
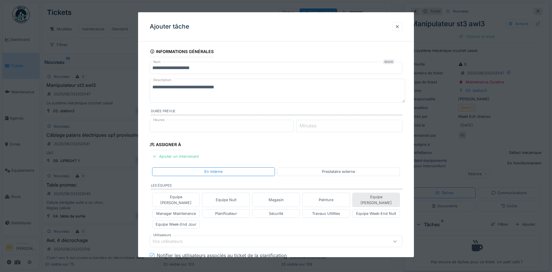
click at [389, 199] on div "Equipe [PERSON_NAME]" at bounding box center [376, 199] width 43 height 11
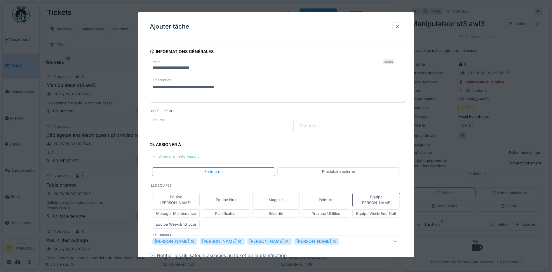
click at [332, 240] on icon at bounding box center [333, 241] width 3 height 3
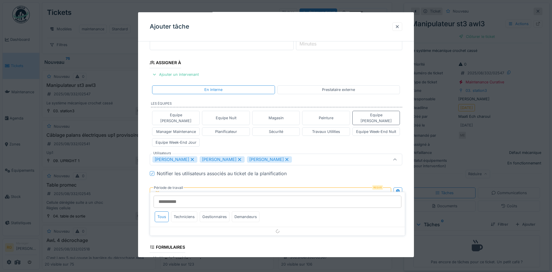
scroll to position [101, 0]
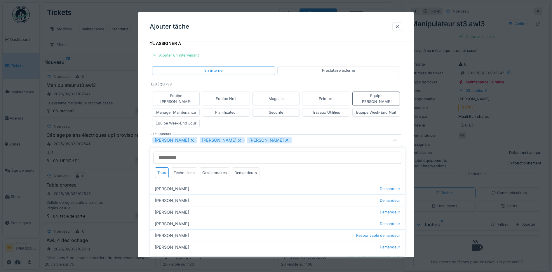
click at [241, 138] on icon at bounding box center [239, 140] width 5 height 4
click at [195, 138] on icon at bounding box center [192, 140] width 5 height 4
type input "****"
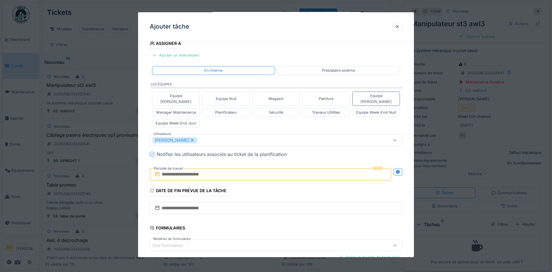
click at [219, 118] on div "Equipe [PERSON_NAME] Equipe Nuit Magasin Peinture Equipe [PERSON_NAME] Manager …" at bounding box center [276, 109] width 253 height 41
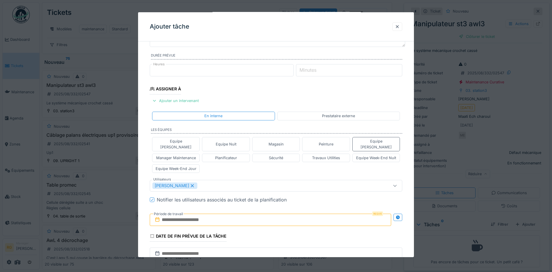
scroll to position [0, 0]
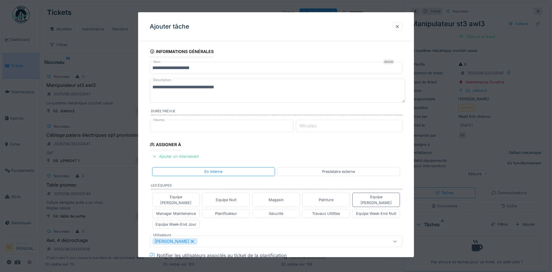
click at [241, 86] on textarea "**********" at bounding box center [277, 91] width 255 height 24
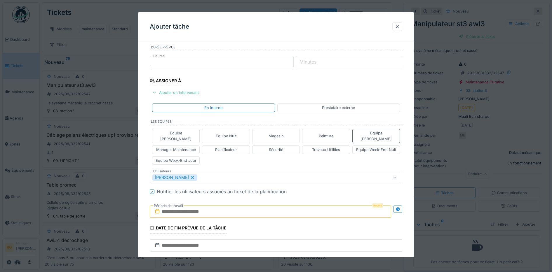
scroll to position [109, 0]
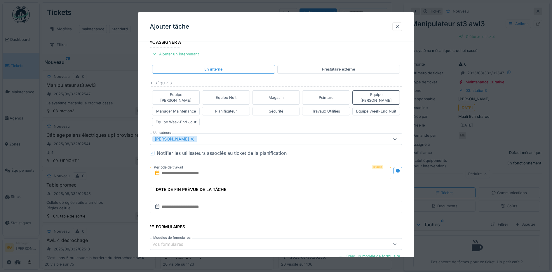
type textarea "**********"
click at [177, 168] on input "text" at bounding box center [271, 173] width 242 height 12
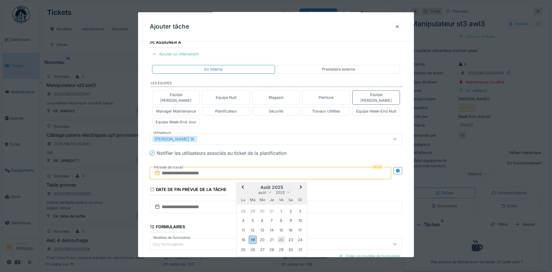
click at [283, 236] on div "22" at bounding box center [281, 240] width 8 height 8
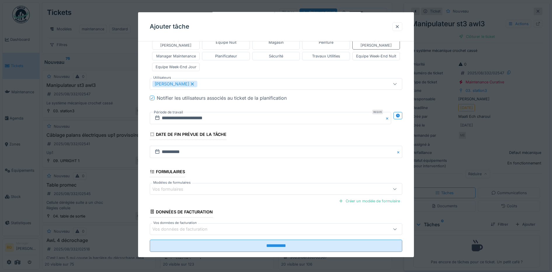
scroll to position [170, 0]
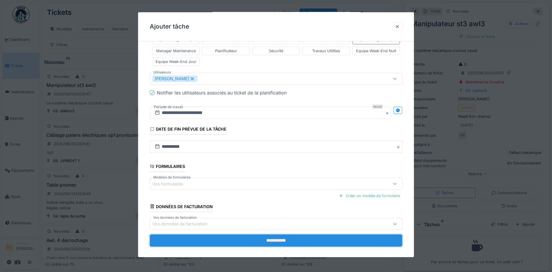
click at [271, 235] on input "**********" at bounding box center [276, 241] width 253 height 12
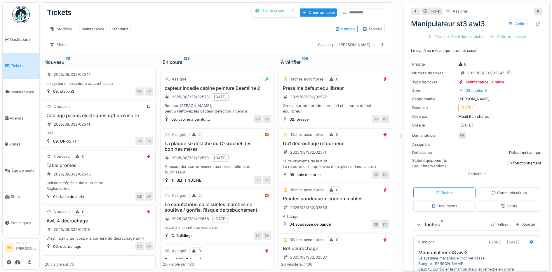
scroll to position [255, 0]
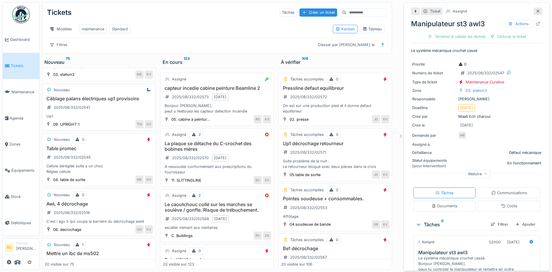
click at [107, 109] on div "Câblage palans électriques up1 provisoire 2025/08/332/02541 Up1" at bounding box center [99, 107] width 108 height 23
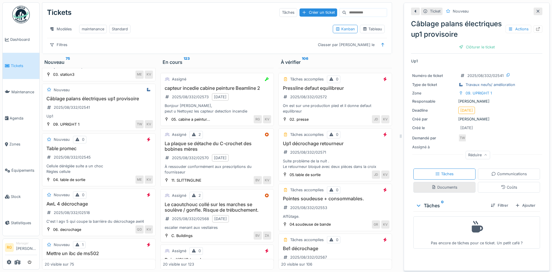
click at [439, 185] on div "Documents" at bounding box center [444, 188] width 26 height 6
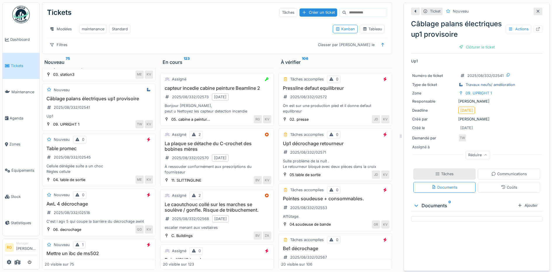
click at [440, 171] on div "Tâches" at bounding box center [444, 174] width 18 height 6
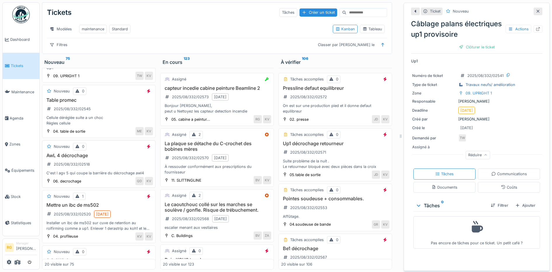
scroll to position [292, 0]
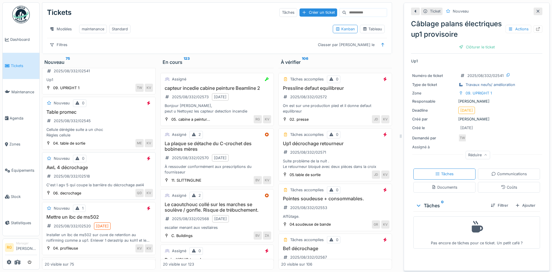
click at [115, 165] on h3 "AwL 4 décrochage" at bounding box center [99, 168] width 108 height 6
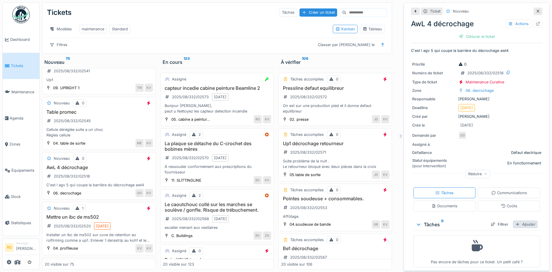
click at [516, 221] on div "Ajouter" at bounding box center [525, 225] width 25 height 8
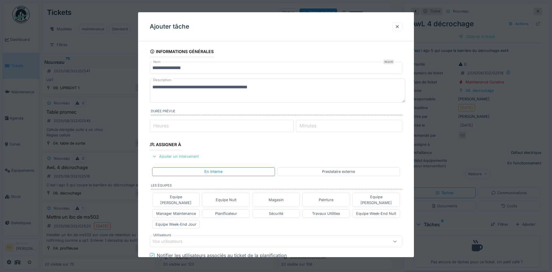
click at [174, 127] on input "Heures" at bounding box center [222, 126] width 144 height 12
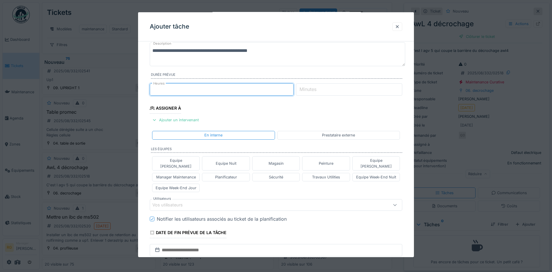
type input "*"
click at [176, 202] on div "Vos utilisateurs" at bounding box center [171, 205] width 39 height 6
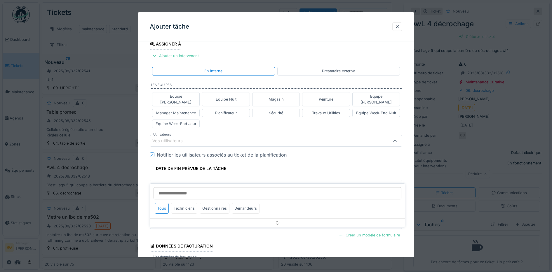
scroll to position [101, 0]
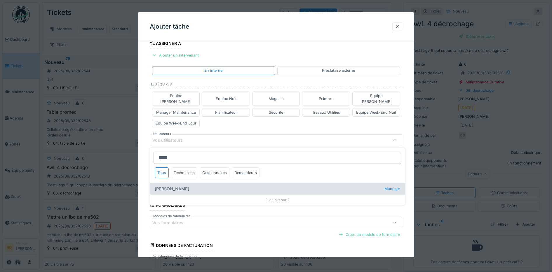
type input "*****"
click at [167, 184] on div "[PERSON_NAME] Manager" at bounding box center [277, 189] width 255 height 12
type input "****"
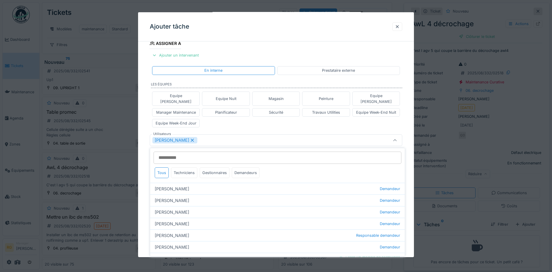
click at [227, 117] on div "Equipe [PERSON_NAME] Equipe Nuit Magasin Peinture Equipe [PERSON_NAME] Manager …" at bounding box center [276, 109] width 253 height 41
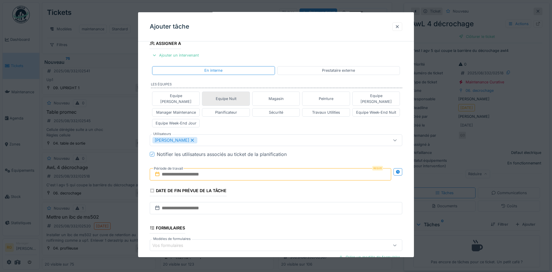
scroll to position [0, 0]
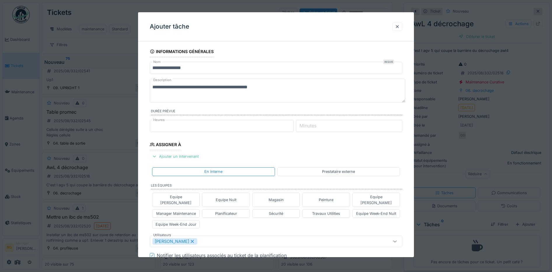
click at [279, 86] on textarea "**********" at bounding box center [277, 91] width 255 height 24
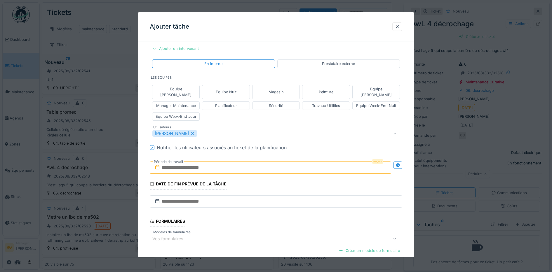
scroll to position [146, 0]
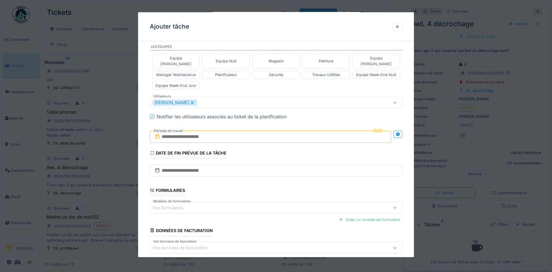
type textarea "**********"
click at [186, 132] on input "text" at bounding box center [271, 137] width 242 height 12
click at [252, 199] on div "19" at bounding box center [253, 203] width 8 height 8
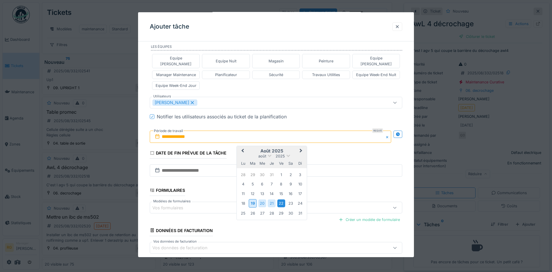
click at [281, 200] on div "22" at bounding box center [281, 204] width 8 height 8
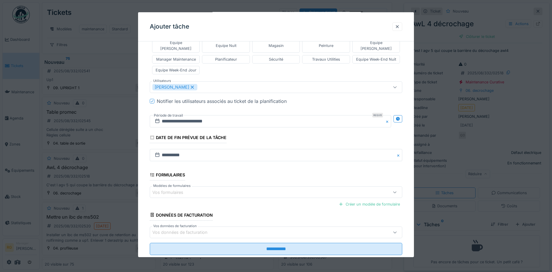
scroll to position [170, 0]
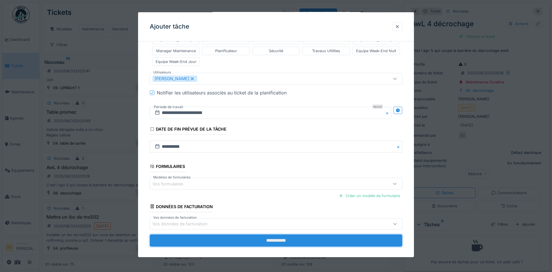
click at [279, 235] on input "**********" at bounding box center [276, 241] width 253 height 12
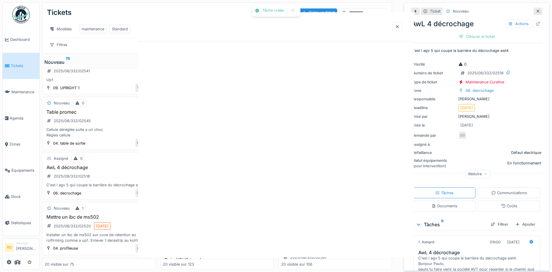
scroll to position [0, 0]
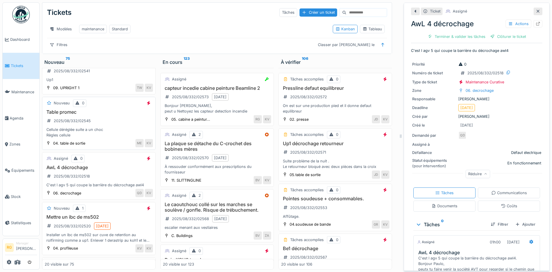
click at [105, 114] on h3 "Table promec" at bounding box center [99, 112] width 108 height 6
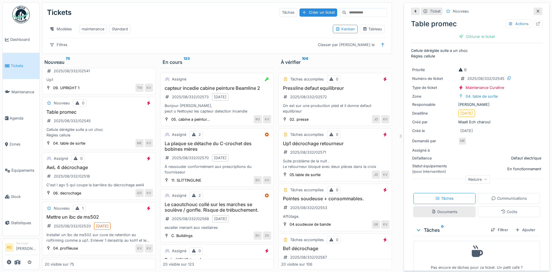
click at [431, 209] on div "Documents" at bounding box center [444, 212] width 26 height 6
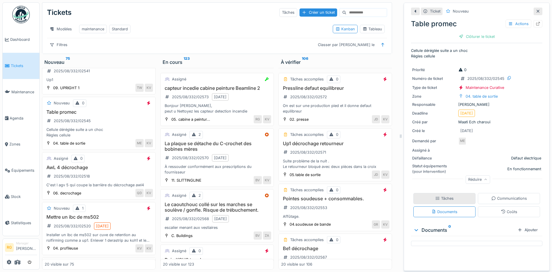
click at [438, 196] on div "Tâches" at bounding box center [444, 199] width 18 height 6
click at [104, 122] on div "Table promec 2025/08/332/02545 Cellule déréglée suite a un choc Règles cellule" at bounding box center [99, 123] width 108 height 29
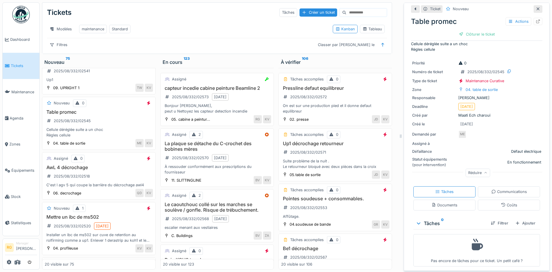
scroll to position [9, 0]
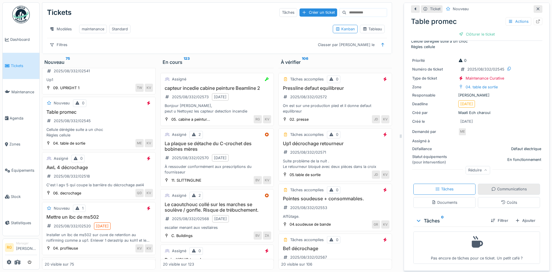
click at [500, 187] on div "Communications" at bounding box center [509, 190] width 36 height 6
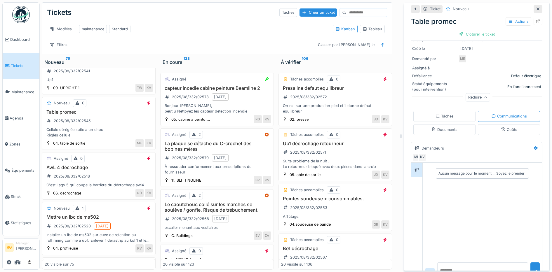
scroll to position [99, 0]
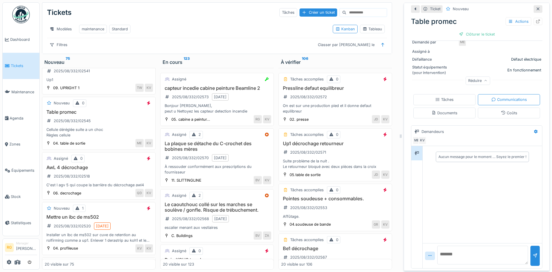
click at [444, 249] on textarea at bounding box center [482, 255] width 91 height 19
type textarea "**********"
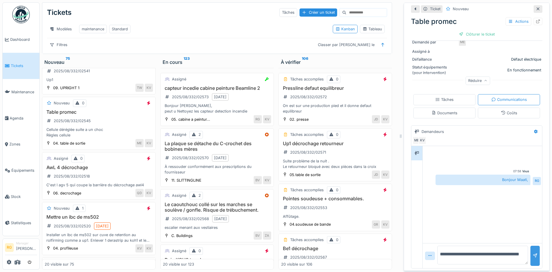
type textarea "**********"
click at [533, 253] on div at bounding box center [535, 256] width 5 height 6
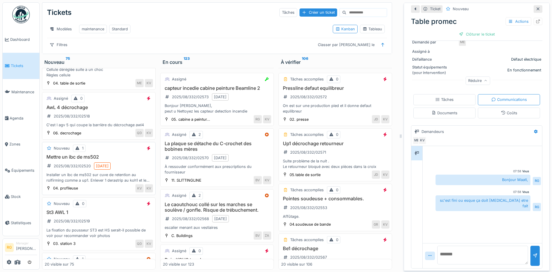
scroll to position [365, 0]
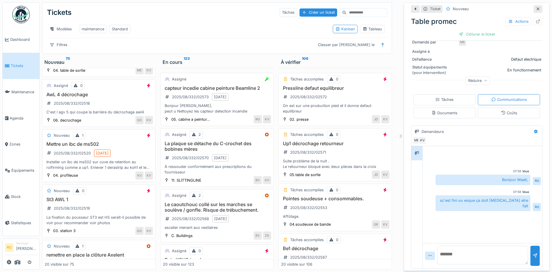
click at [130, 149] on div "Mettre un ibc de ms502 2025/08/332/02520 [DATE] Installer un ibc de ms502 sur c…" at bounding box center [99, 156] width 108 height 29
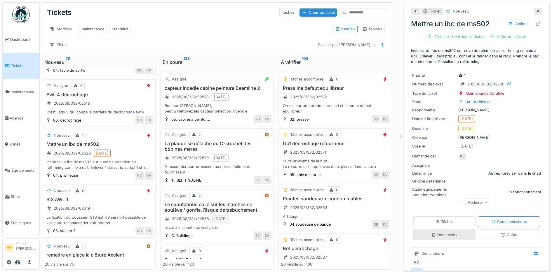
click at [442, 232] on div "Documents" at bounding box center [444, 235] width 26 height 6
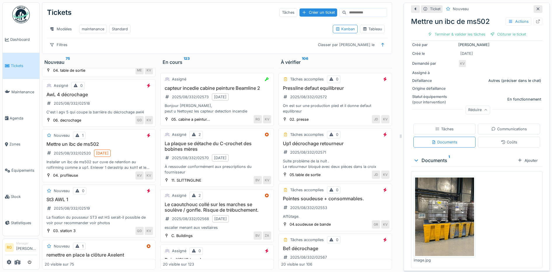
scroll to position [94, 0]
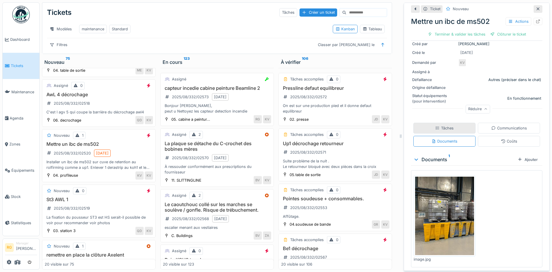
click at [438, 126] on div "Tâches" at bounding box center [444, 129] width 18 height 6
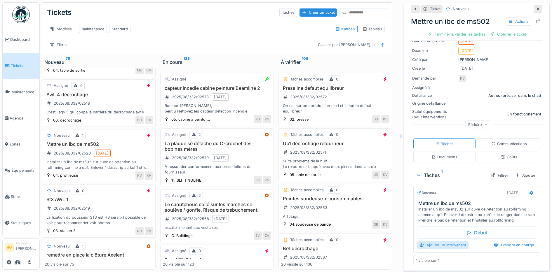
click at [441, 241] on div "Ajouter un intervenant" at bounding box center [442, 245] width 51 height 8
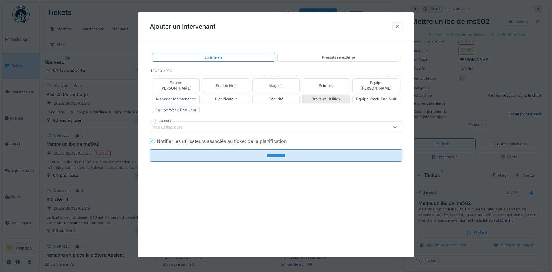
click at [335, 96] on div "Travaux Utilities" at bounding box center [326, 99] width 28 height 6
type input "****"
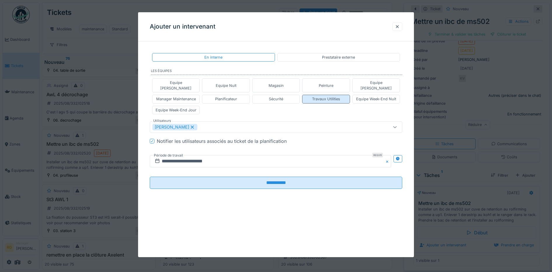
click at [335, 96] on div "Travaux Utilities" at bounding box center [326, 99] width 28 height 6
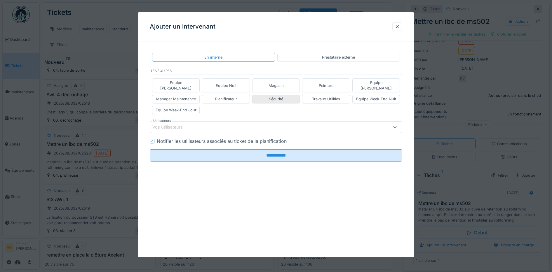
click at [285, 95] on div "Sécurité" at bounding box center [276, 99] width 48 height 8
type input "****"
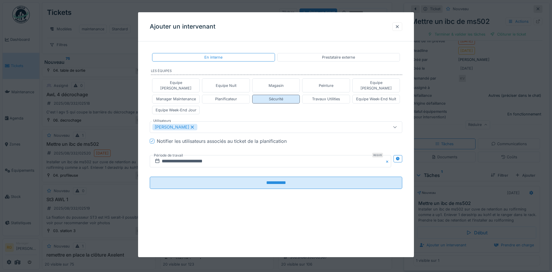
click at [282, 96] on div "Sécurité" at bounding box center [276, 99] width 14 height 6
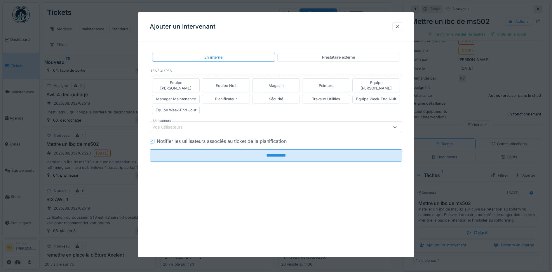
click at [196, 124] on div "Vos utilisateurs" at bounding box center [261, 127] width 218 height 6
